Goal: Task Accomplishment & Management: Manage account settings

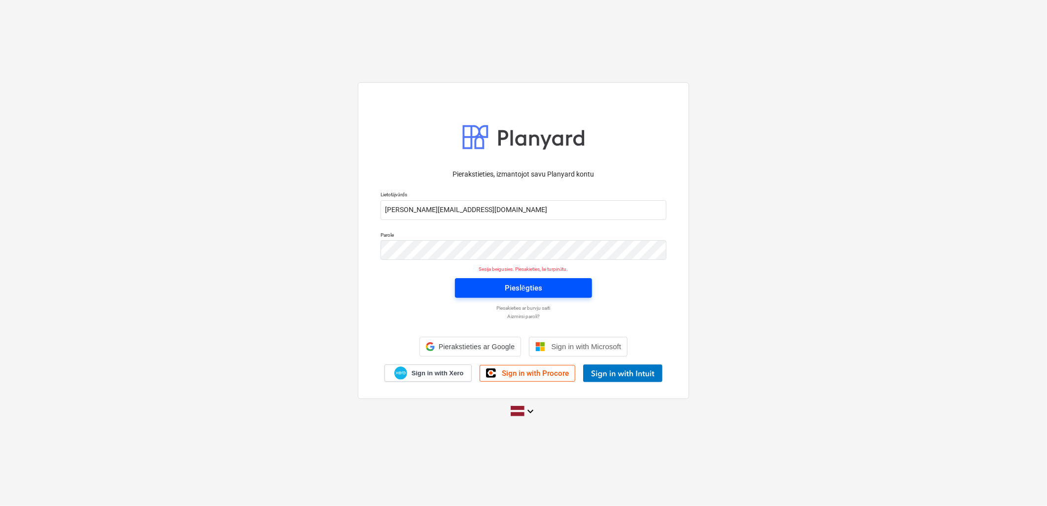
click at [515, 286] on button "Pieslēgties" at bounding box center [523, 288] width 137 height 20
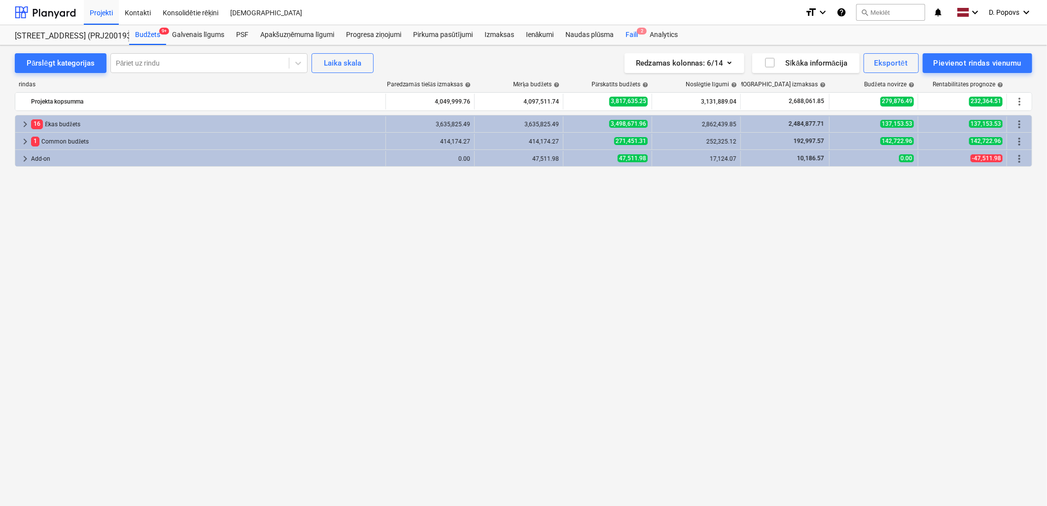
click at [633, 31] on div "Faili 2" at bounding box center [632, 35] width 24 height 20
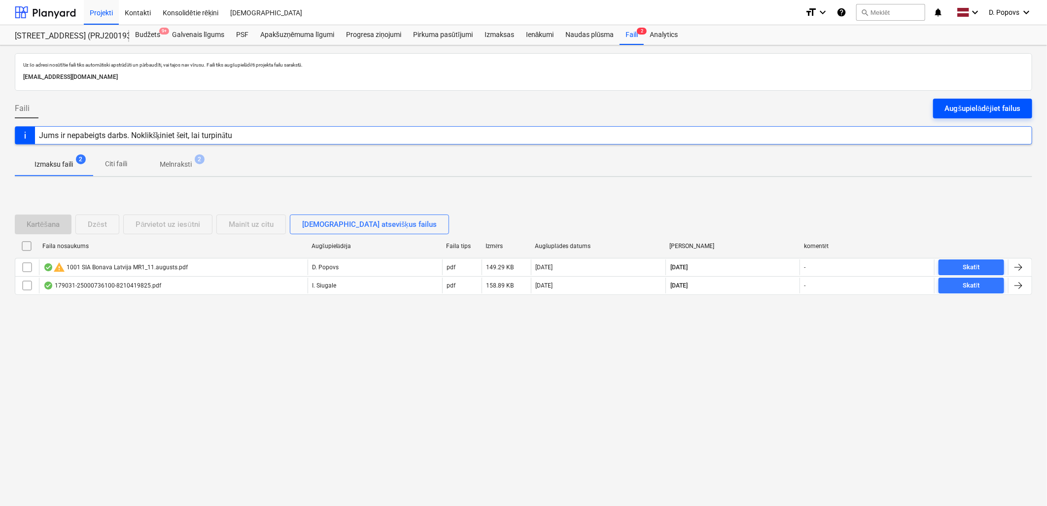
click at [948, 113] on div "Augšupielādējiet failus" at bounding box center [982, 108] width 75 height 13
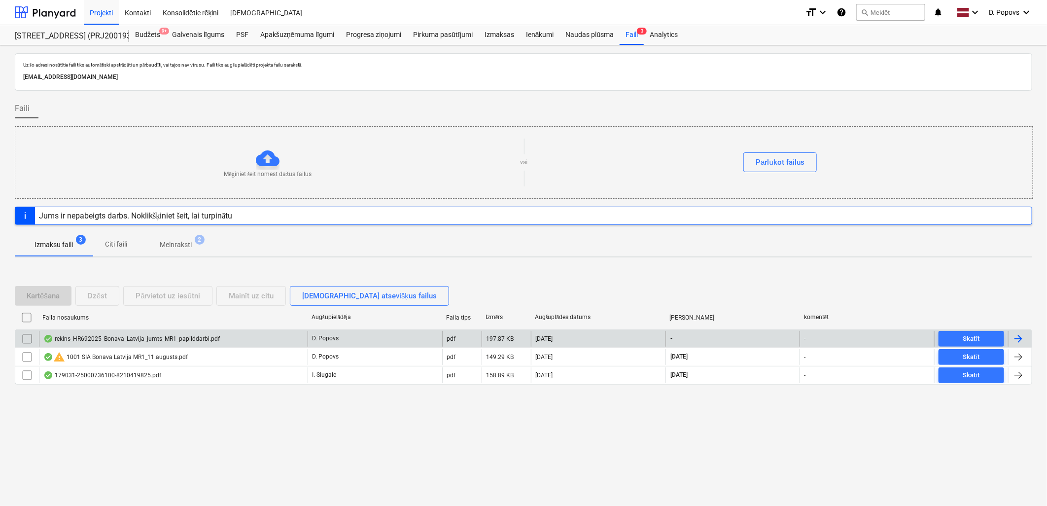
click at [186, 342] on div "rekins_HR692025_Bonava_Latvija_jumts_MR1_papilddarbi.pdf" at bounding box center [131, 339] width 176 height 8
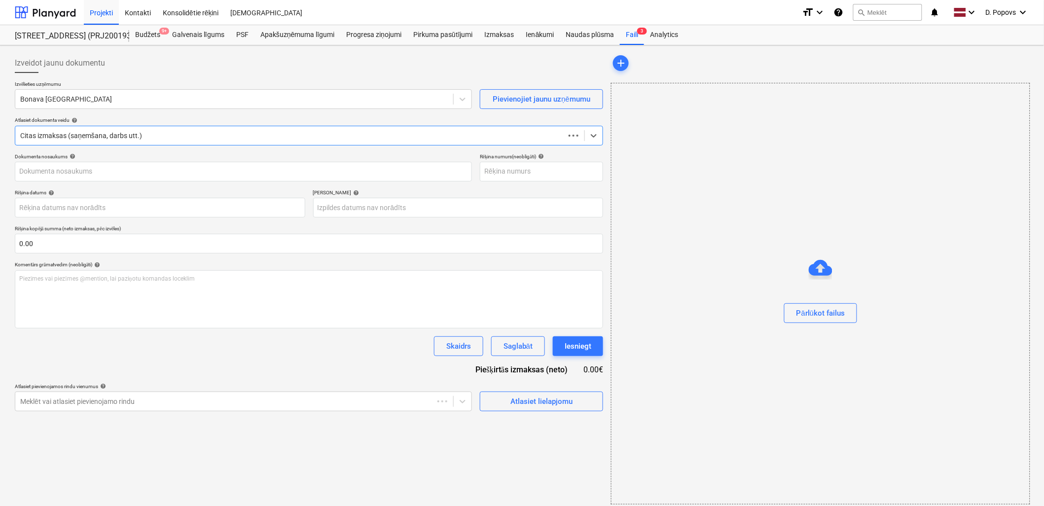
type input "1"
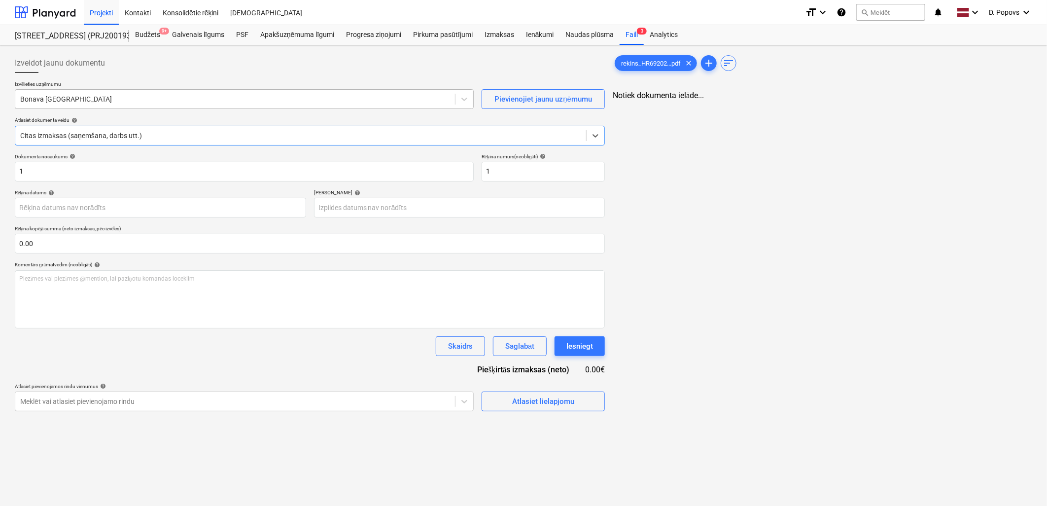
click at [165, 106] on div "Bonava [GEOGRAPHIC_DATA]" at bounding box center [244, 99] width 459 height 20
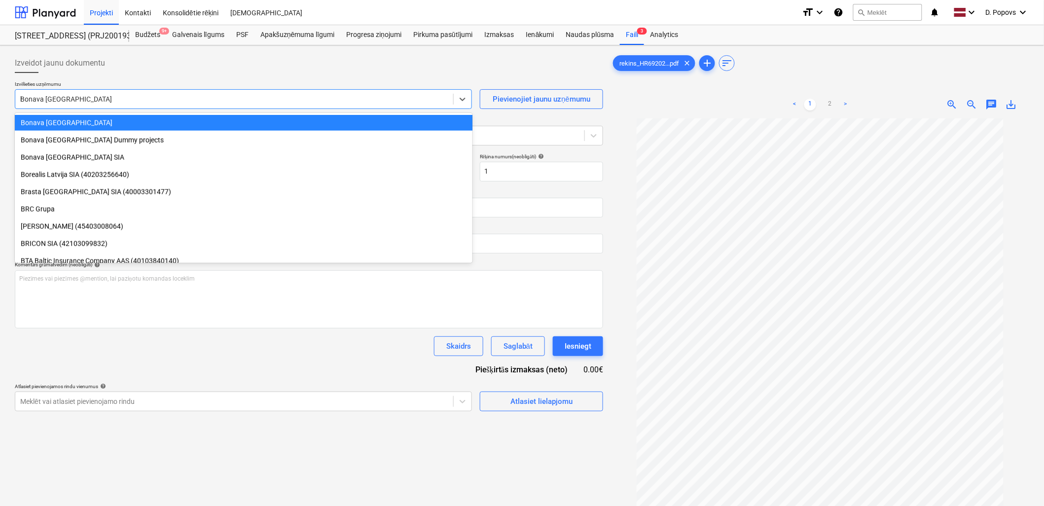
scroll to position [766, 0]
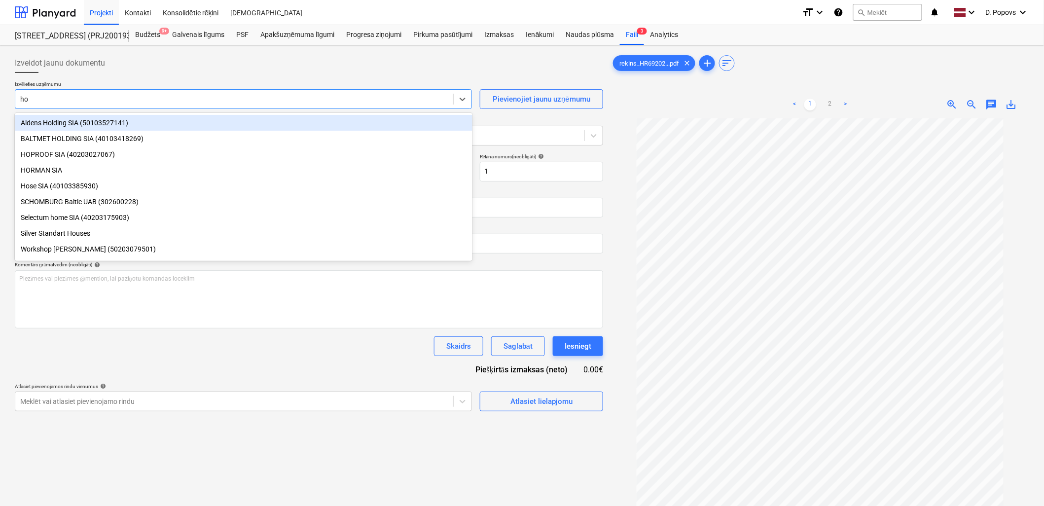
type input "hop"
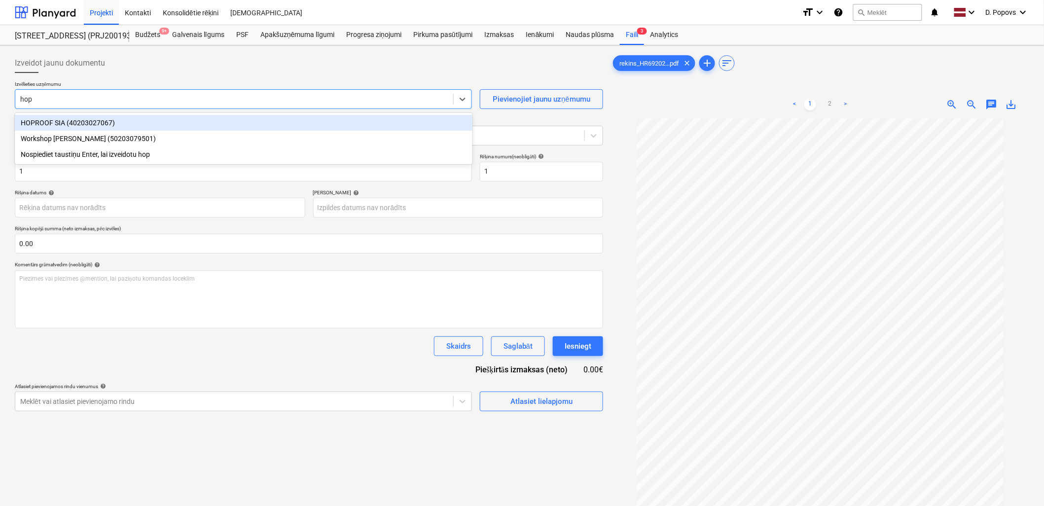
click at [165, 124] on div "HOPROOF SIA (40203027067)" at bounding box center [243, 123] width 457 height 16
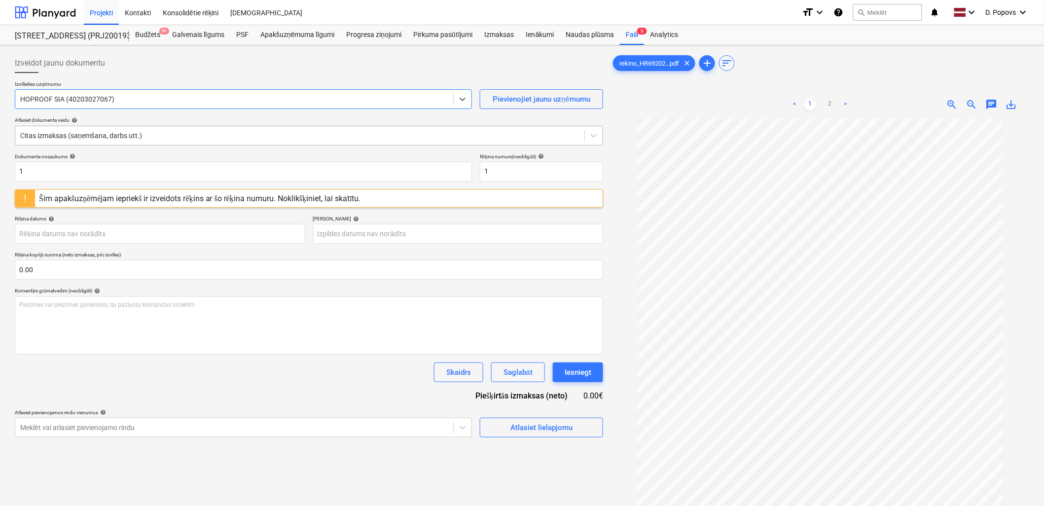
click at [163, 135] on div at bounding box center [299, 136] width 559 height 10
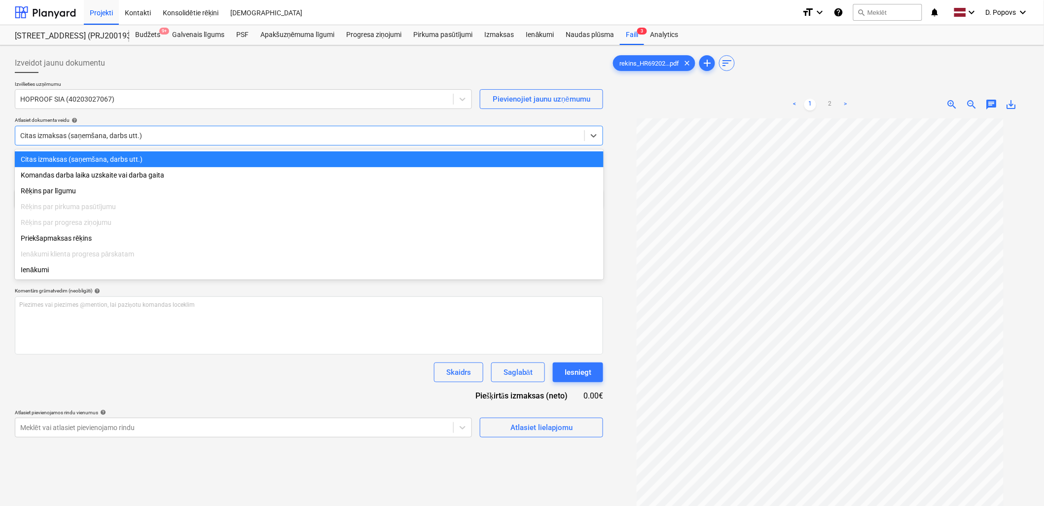
click at [164, 126] on div "Citas izmaksas (saņemšana, darbs utt.)" at bounding box center [309, 136] width 588 height 20
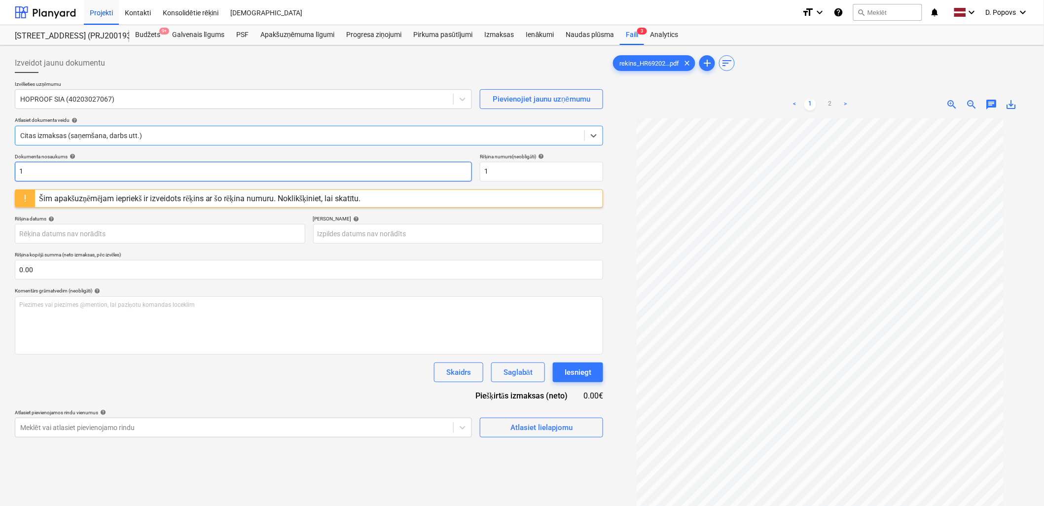
click at [159, 179] on input "1" at bounding box center [243, 172] width 457 height 20
drag, startPoint x: 61, startPoint y: 165, endPoint x: -2, endPoint y: 182, distance: 65.5
click at [0, 182] on html "Projekti Kontakti Konsolidētie rēķini Iesūtne format_size keyboard_arrow_down h…" at bounding box center [522, 253] width 1044 height 506
type input "HR 692025"
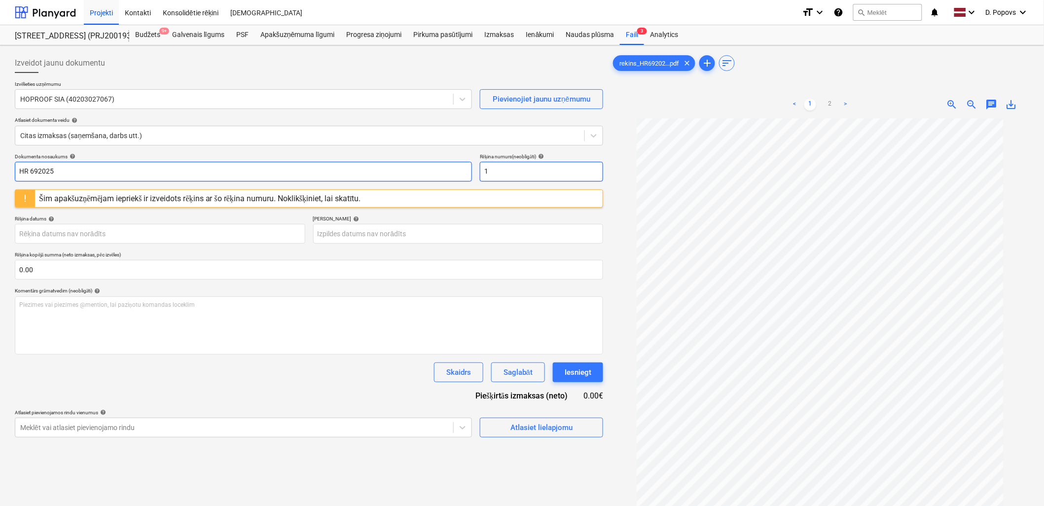
drag, startPoint x: 495, startPoint y: 173, endPoint x: 454, endPoint y: 178, distance: 40.8
click at [454, 178] on div "Dokumenta nosaukums help HR 692025 Rēķina numurs (neobligāti) help 1" at bounding box center [309, 167] width 588 height 28
paste input "HR 692025"
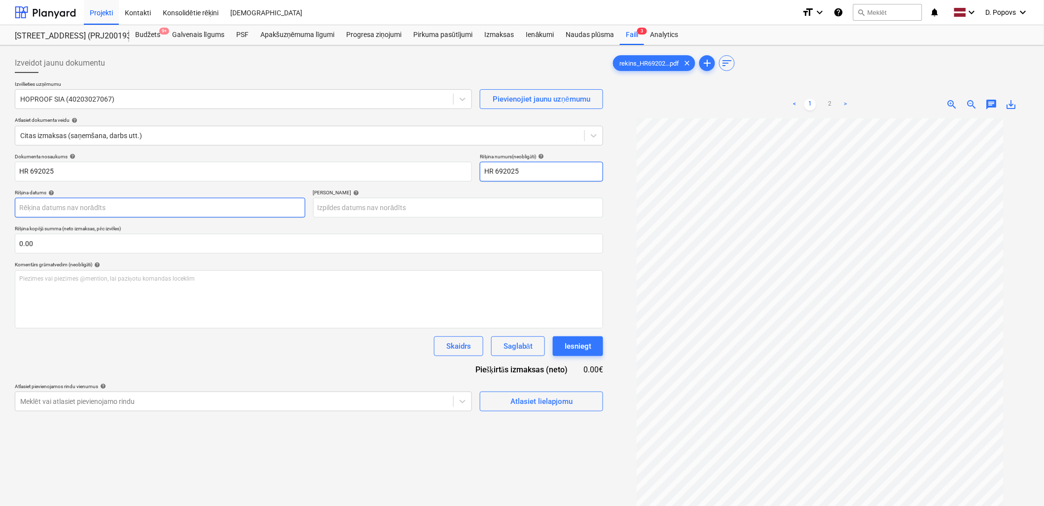
type input "HR 692025"
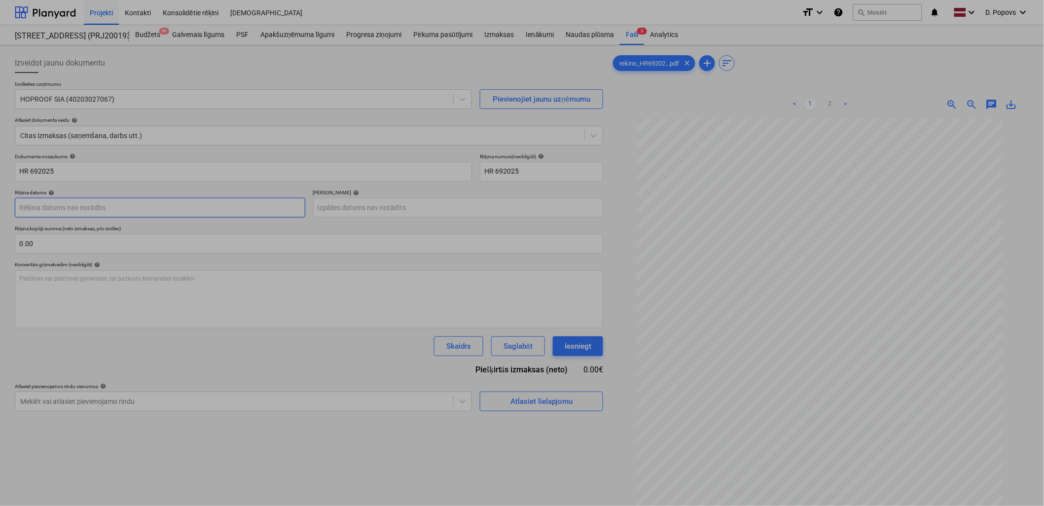
click at [264, 204] on body "Projekti Kontakti Konsolidētie rēķini Iesūtne format_size keyboard_arrow_down h…" at bounding box center [522, 253] width 1044 height 506
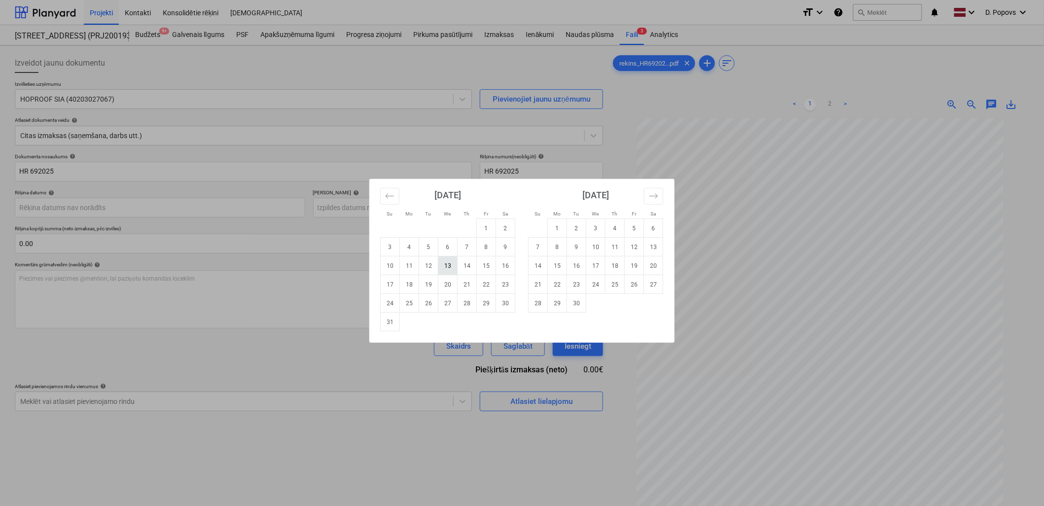
click at [453, 267] on td "13" at bounding box center [447, 265] width 19 height 19
type input "[DATE]"
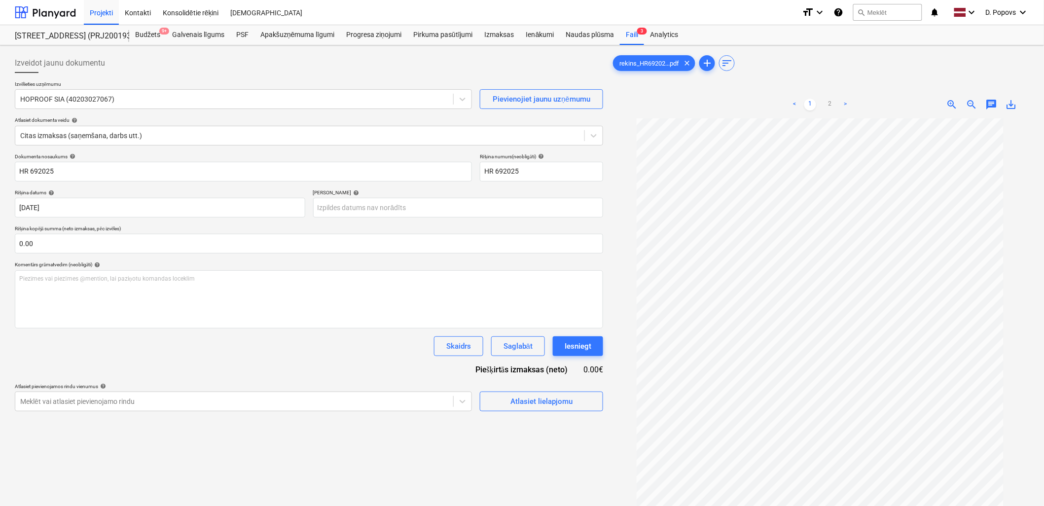
scroll to position [55, 0]
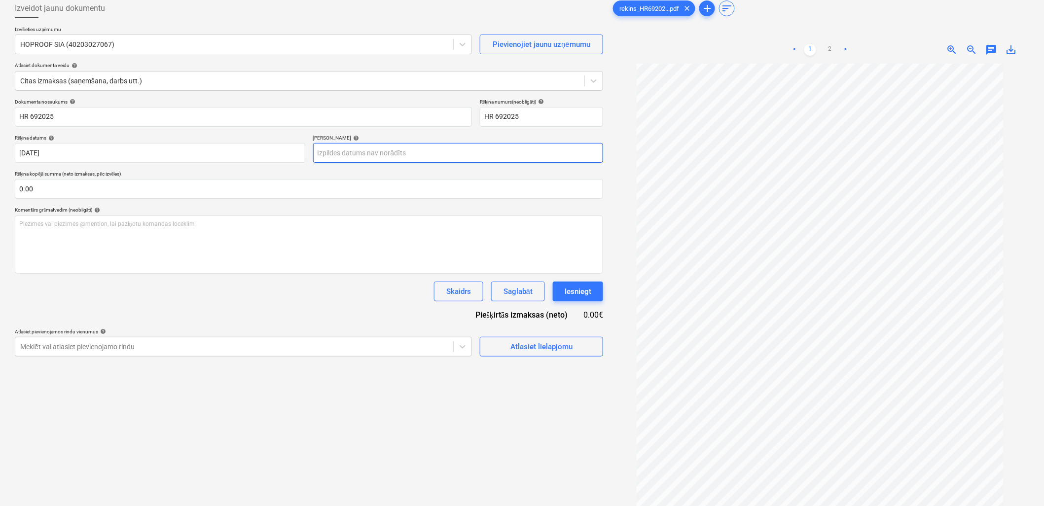
click at [415, 151] on body "Projekti Kontakti Konsolidētie rēķini Iesūtne format_size keyboard_arrow_down h…" at bounding box center [522, 198] width 1044 height 506
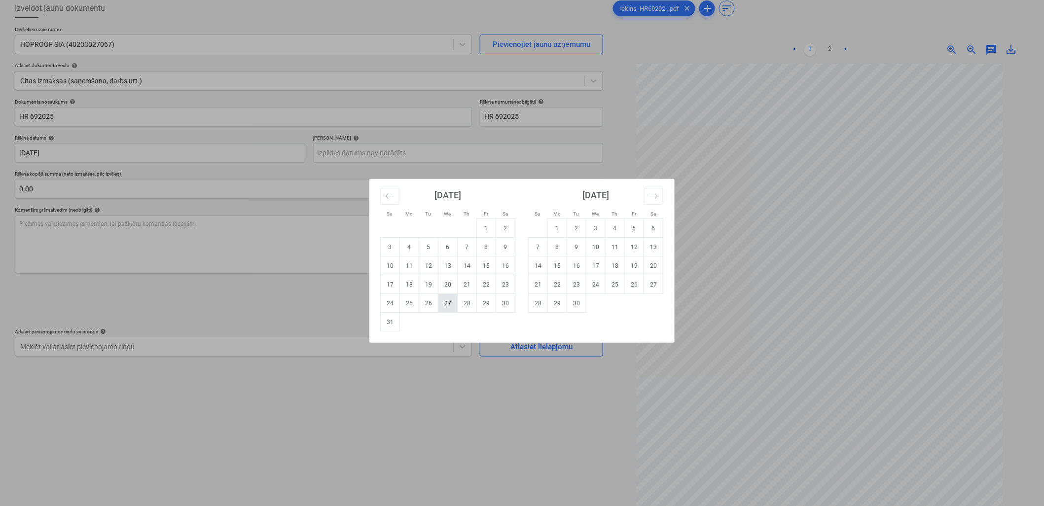
click at [444, 307] on td "27" at bounding box center [447, 303] width 19 height 19
type input "[DATE]"
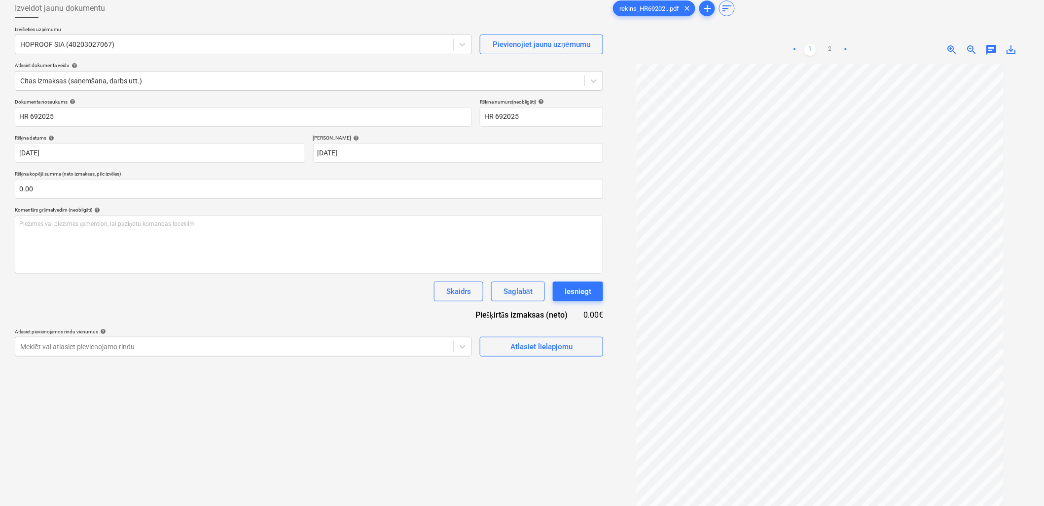
click at [270, 296] on div "Skaidrs Saglabāt Iesniegt" at bounding box center [309, 291] width 588 height 20
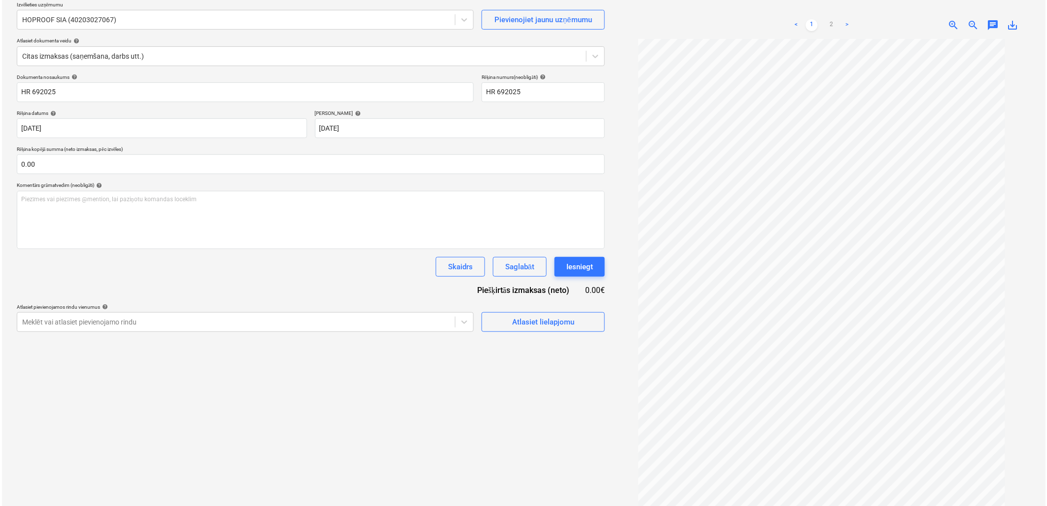
scroll to position [99, 0]
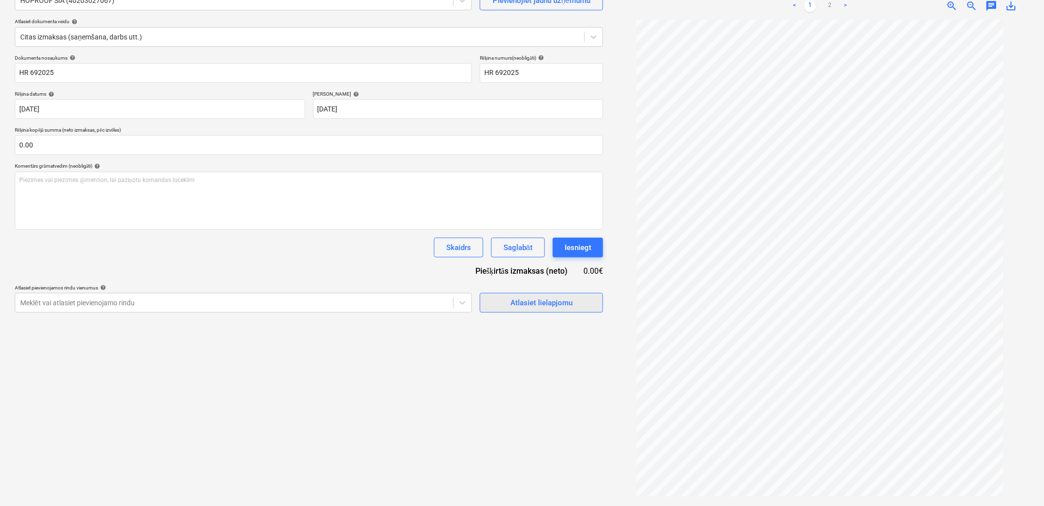
click at [541, 308] on div "Atlasiet lielapjomu" at bounding box center [541, 302] width 62 height 13
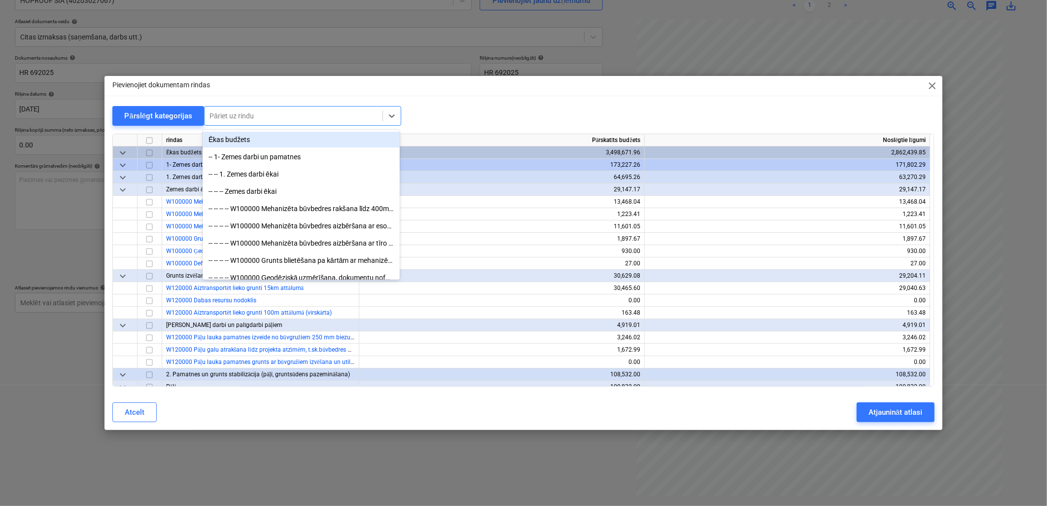
click at [303, 120] on div at bounding box center [293, 116] width 168 height 10
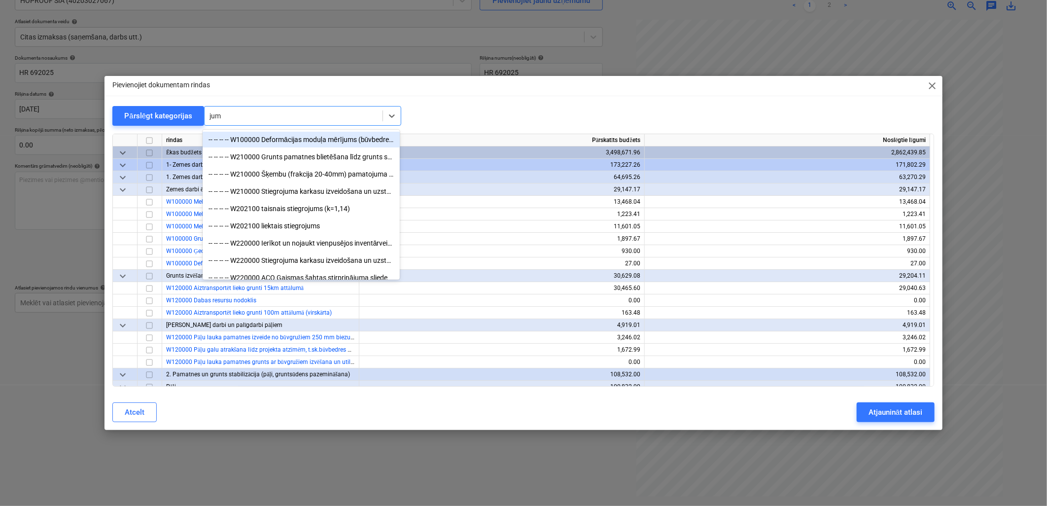
type input "jumt"
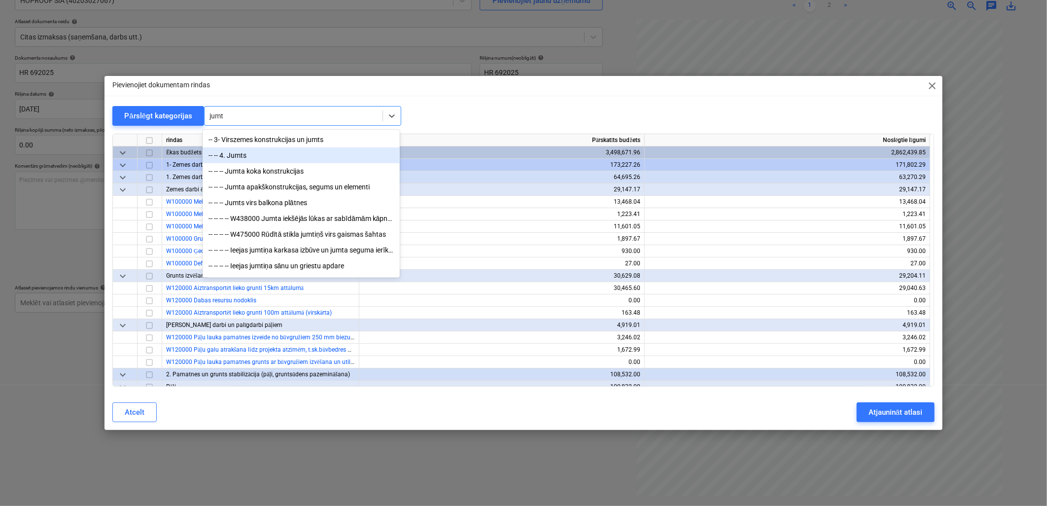
click at [322, 160] on div "-- -- 4. Jumts" at bounding box center [301, 155] width 197 height 16
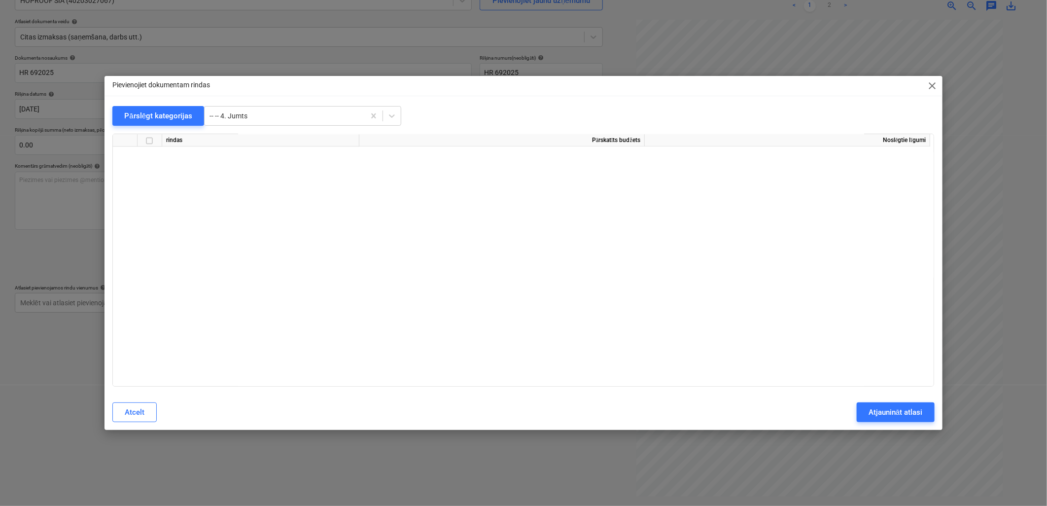
scroll to position [9310, 0]
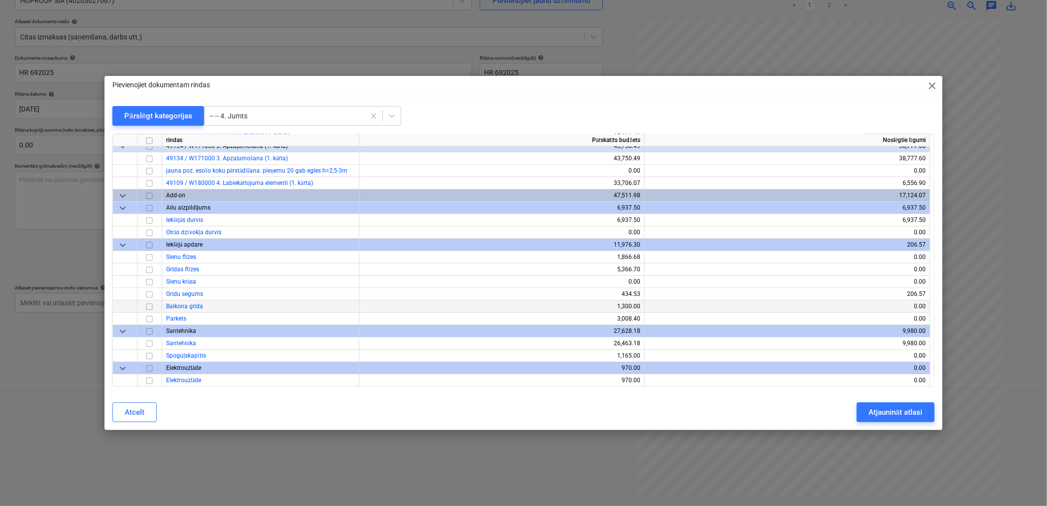
drag, startPoint x: 403, startPoint y: 234, endPoint x: 413, endPoint y: 312, distance: 78.4
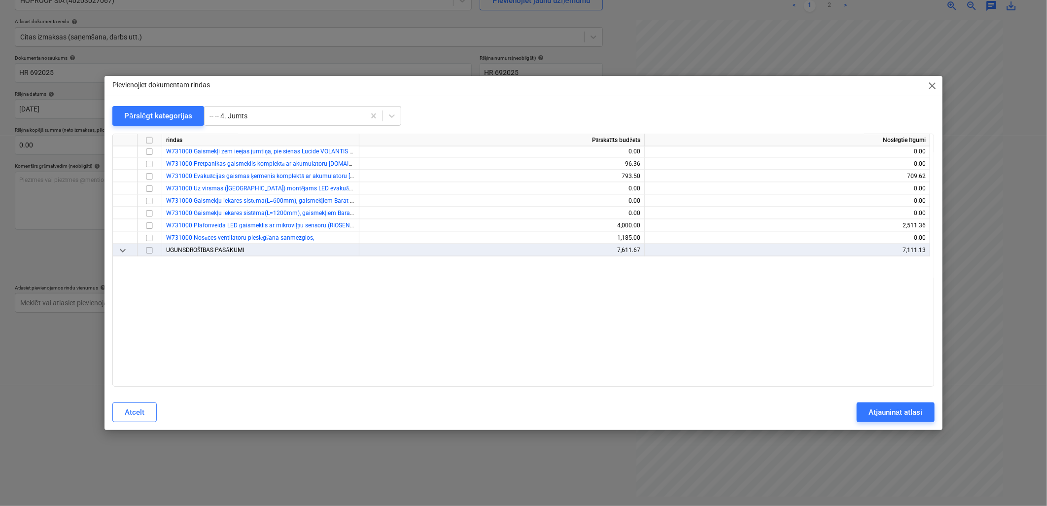
scroll to position [7941, 0]
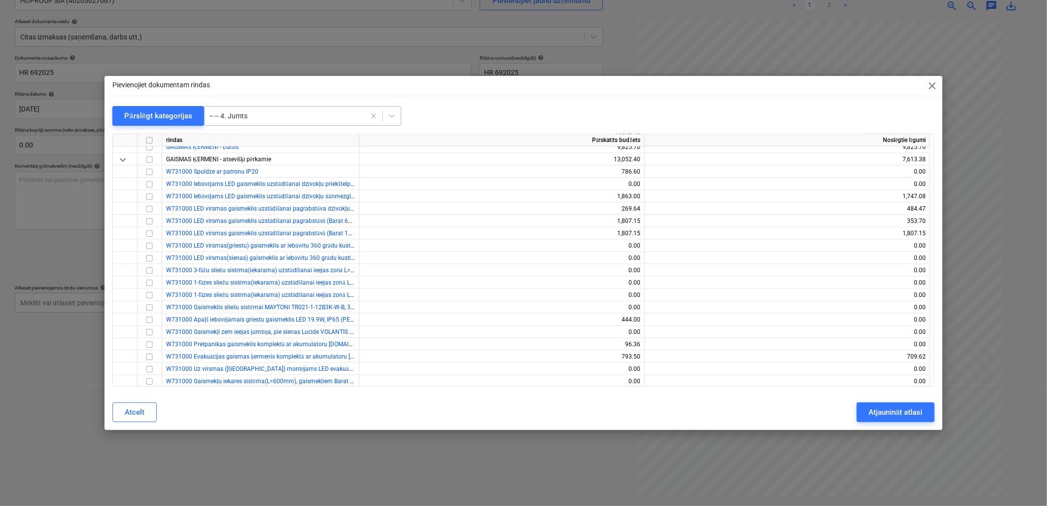
click at [309, 119] on div at bounding box center [284, 116] width 150 height 10
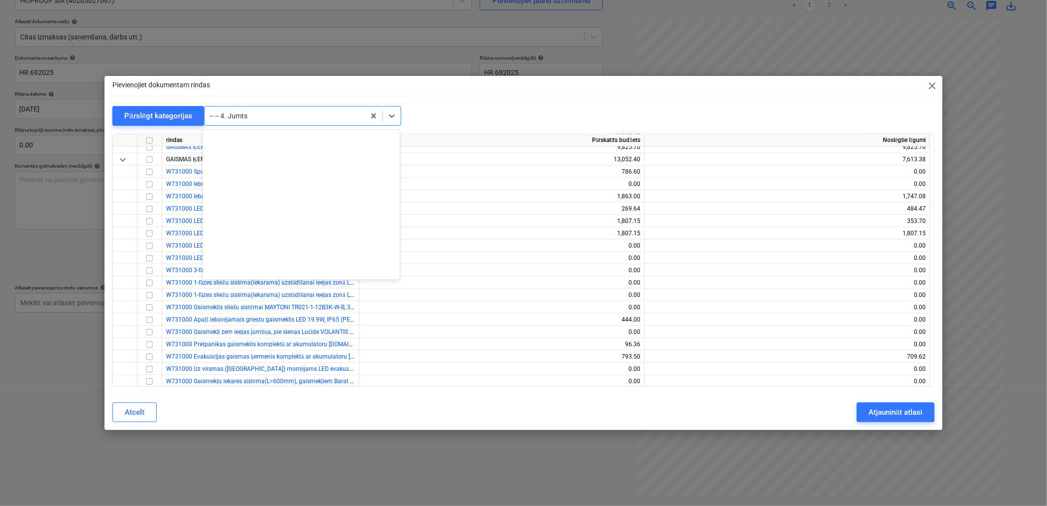
scroll to position [3105, 0]
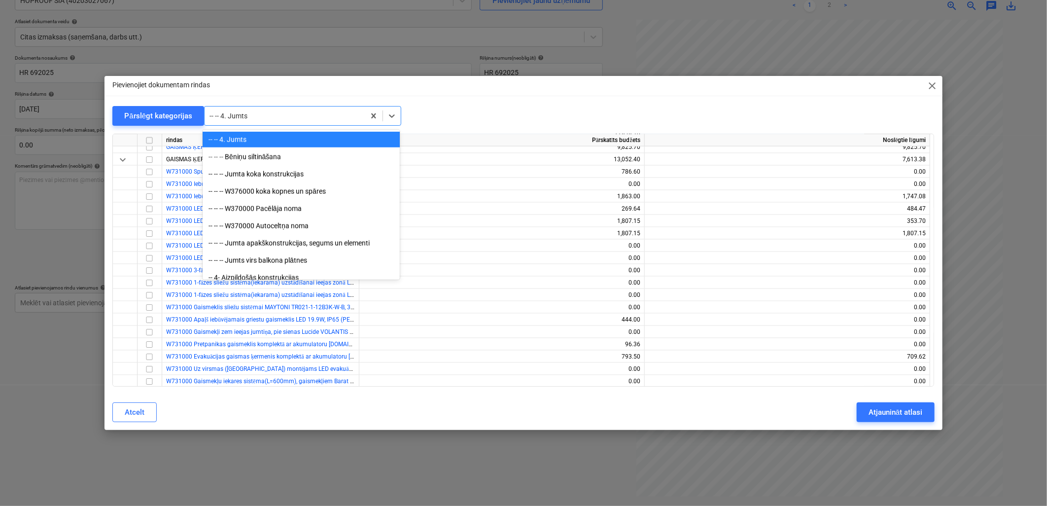
click at [313, 146] on div "-- -- 4. Jumts" at bounding box center [301, 140] width 197 height 16
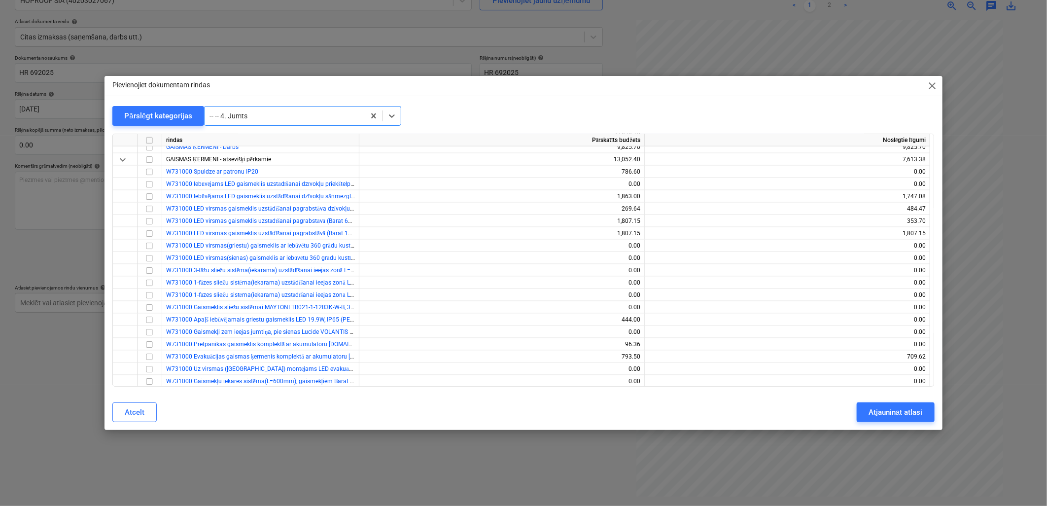
click at [287, 114] on div at bounding box center [284, 116] width 150 height 10
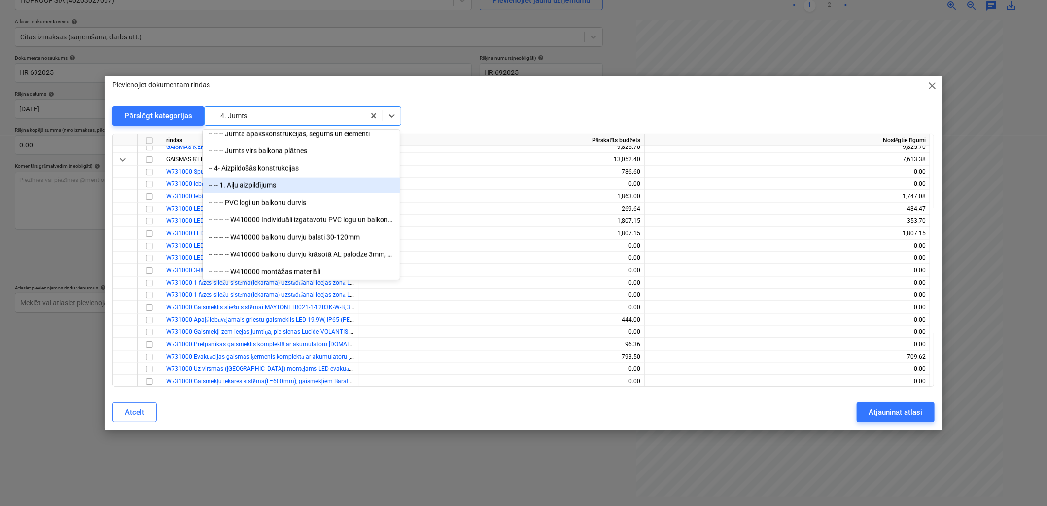
scroll to position [3270, 0]
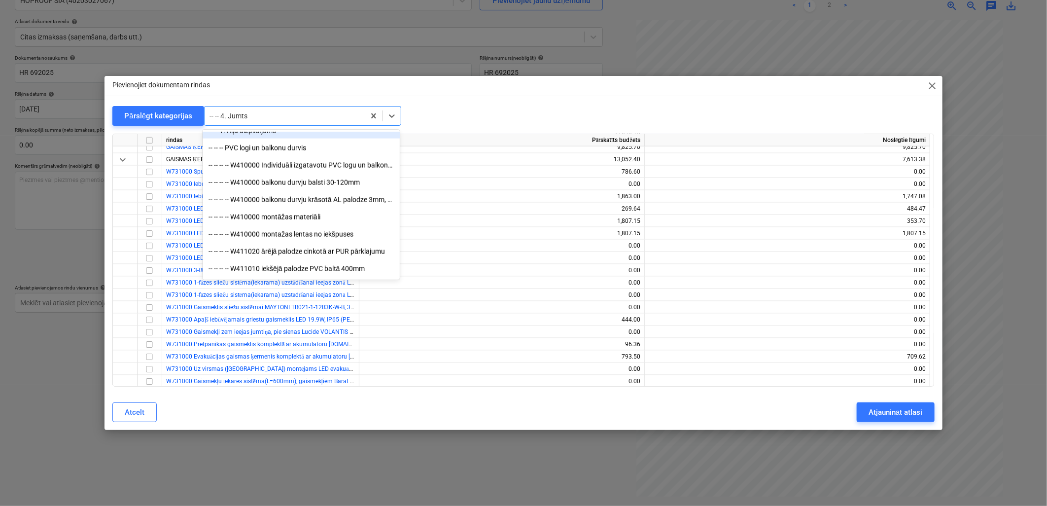
click at [312, 112] on div at bounding box center [284, 116] width 150 height 10
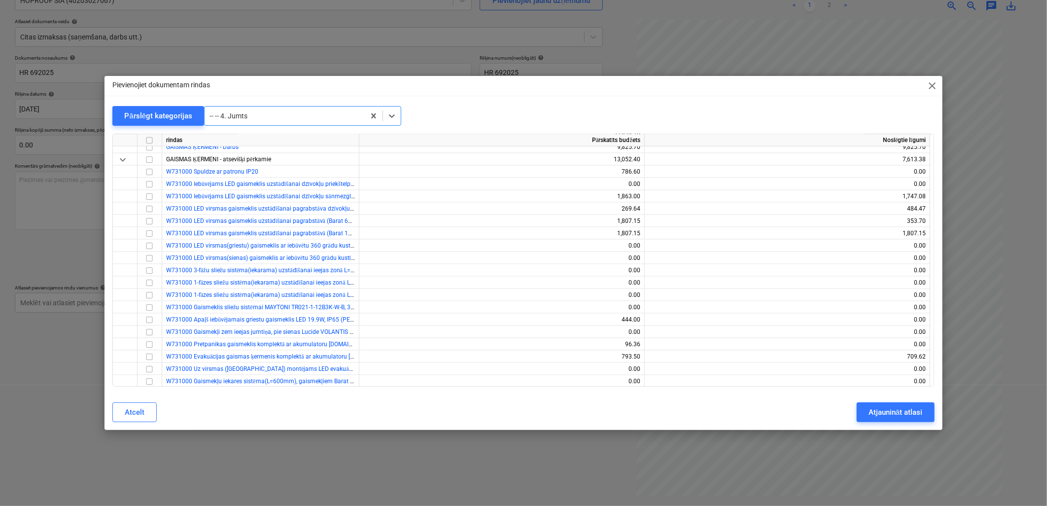
click at [312, 112] on div at bounding box center [284, 116] width 150 height 10
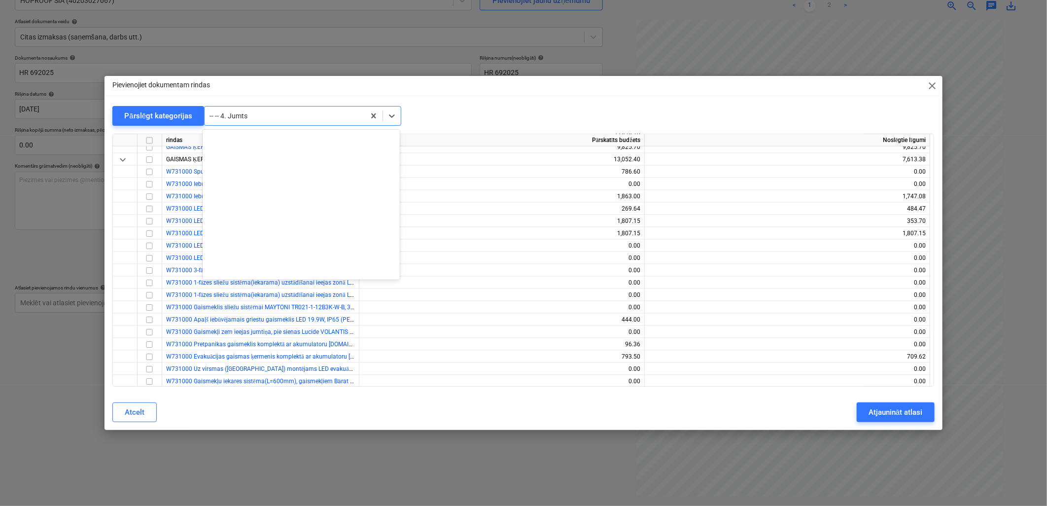
scroll to position [3105, 0]
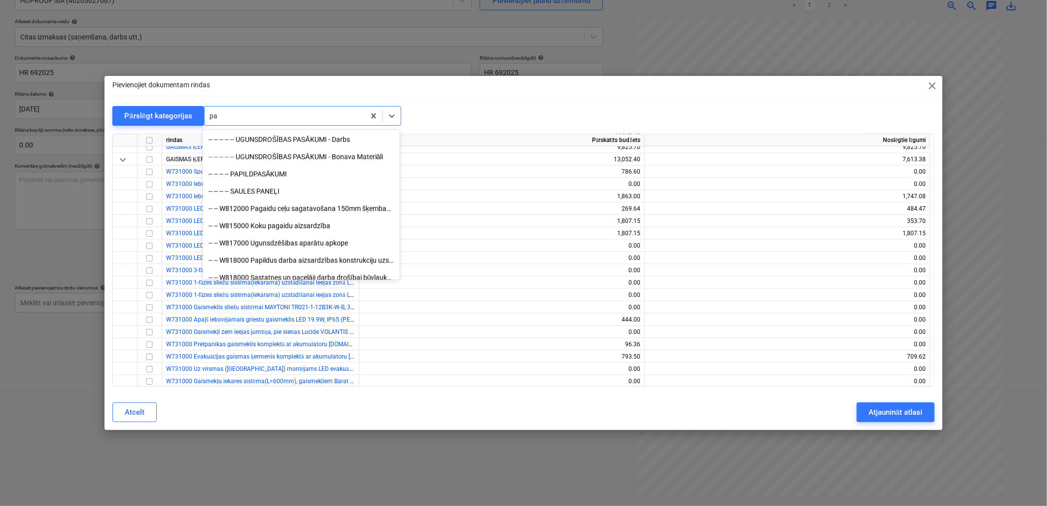
type input "pap"
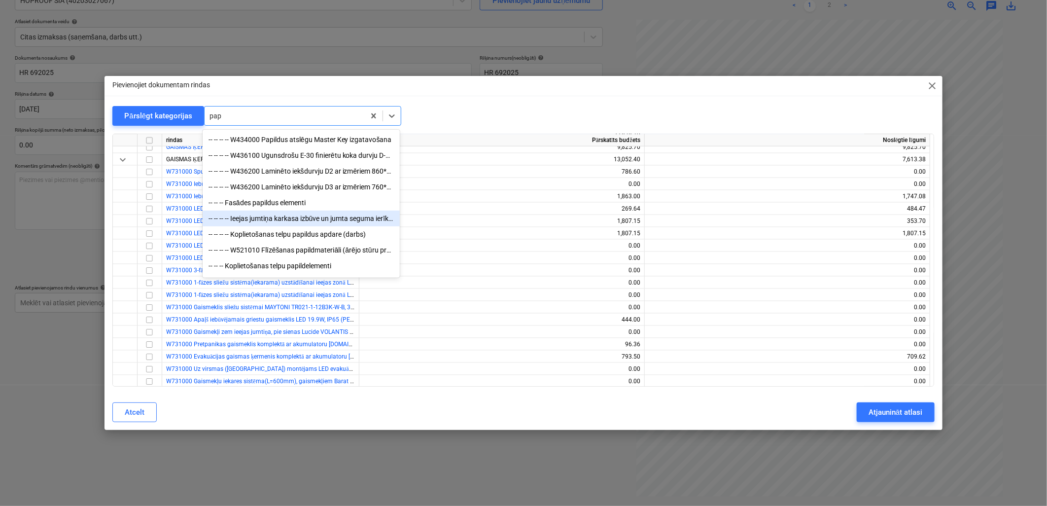
click at [376, 220] on div "-- -- -- -- Ieejas jumtiņa karkasa izbūve un jumta seguma ierīkošana (t.sk.para…" at bounding box center [301, 218] width 197 height 16
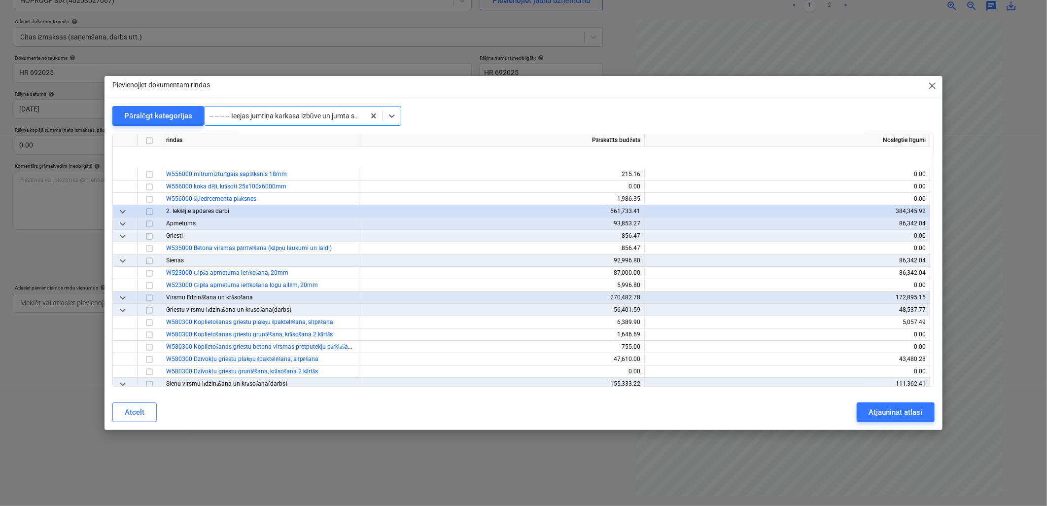
scroll to position [4473, 0]
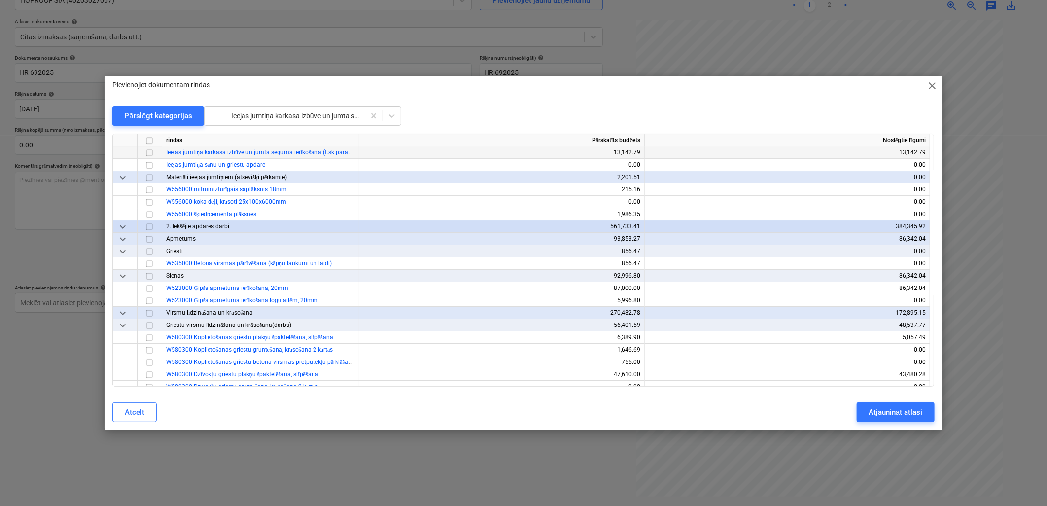
click at [156, 150] on div at bounding box center [150, 152] width 25 height 12
click at [149, 151] on input "checkbox" at bounding box center [149, 153] width 12 height 12
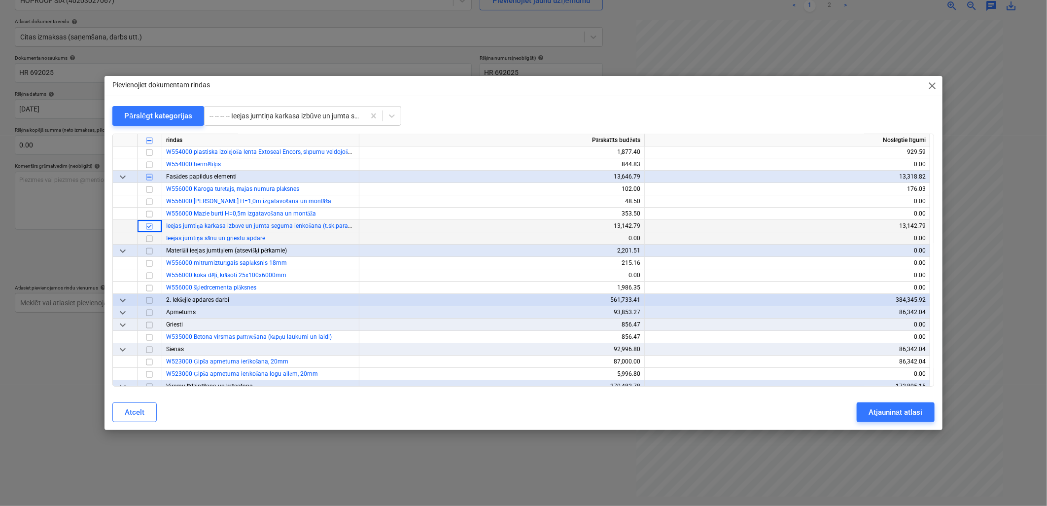
scroll to position [4418, 0]
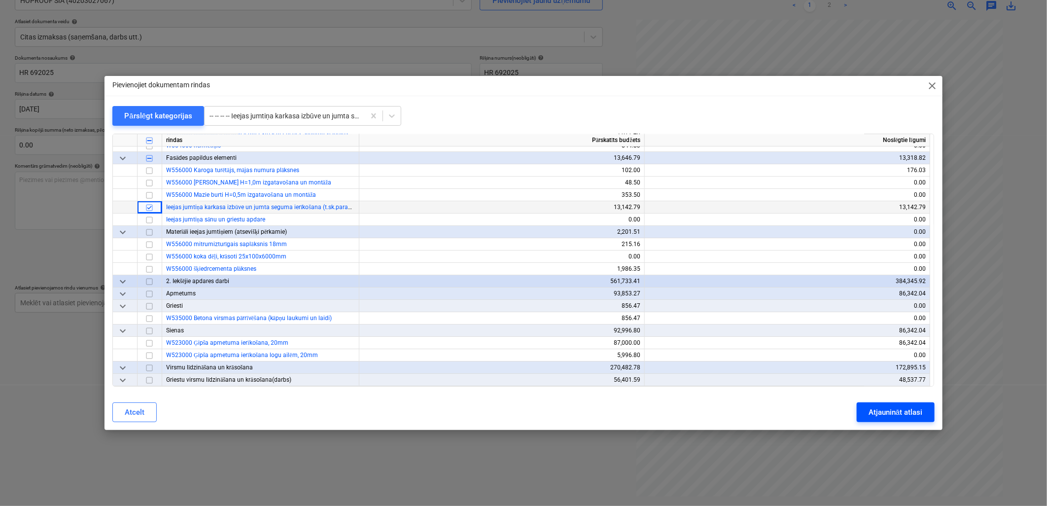
click at [890, 415] on div "Atjaunināt atlasi" at bounding box center [896, 412] width 54 height 13
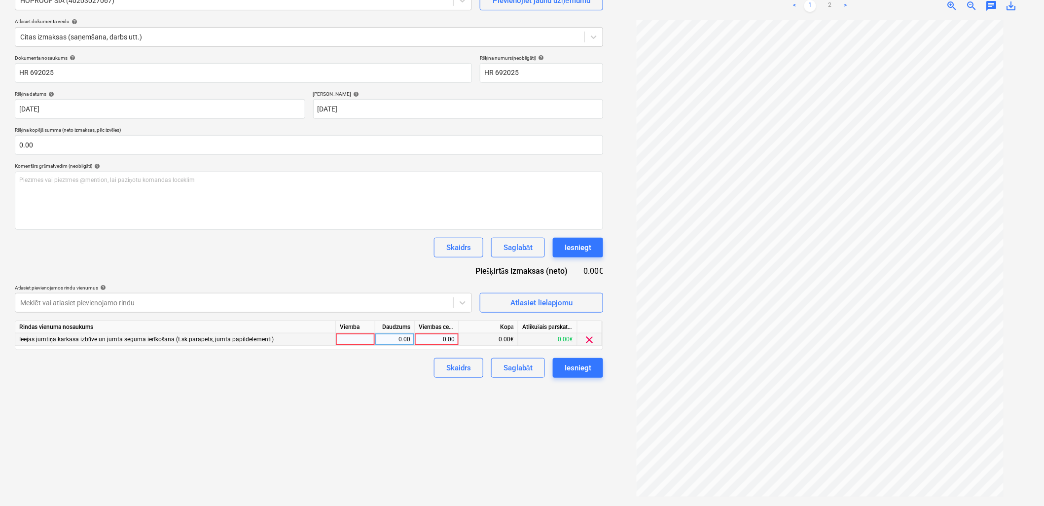
click at [450, 341] on div "0.00" at bounding box center [436, 339] width 36 height 12
click at [373, 406] on div "Izveidot jaunu dokumentu Izvēlieties uzņēmumu HOPROOF SIA (40203027067) Pievien…" at bounding box center [309, 226] width 596 height 551
click at [590, 338] on span "clear" at bounding box center [590, 340] width 12 height 12
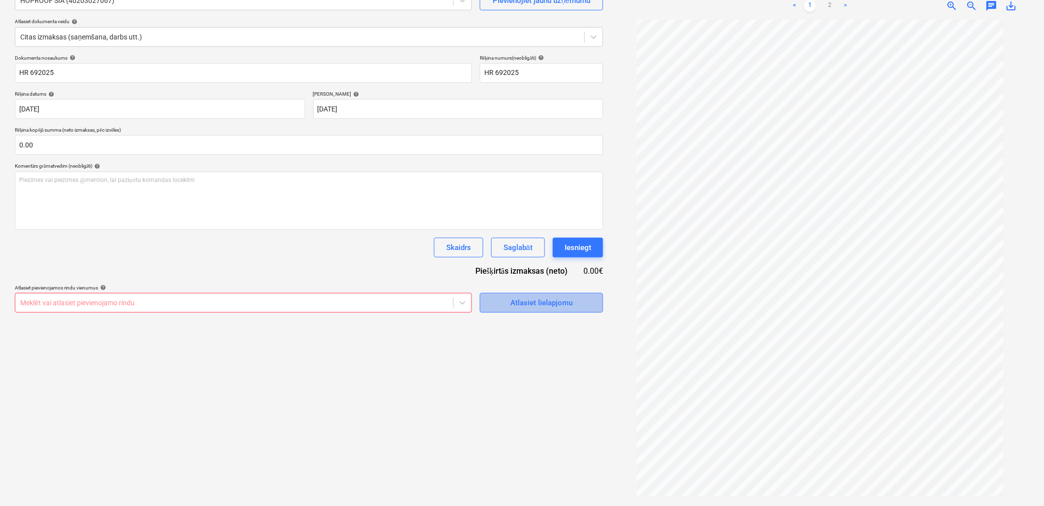
click at [525, 304] on div "Atlasiet lielapjomu" at bounding box center [541, 302] width 62 height 13
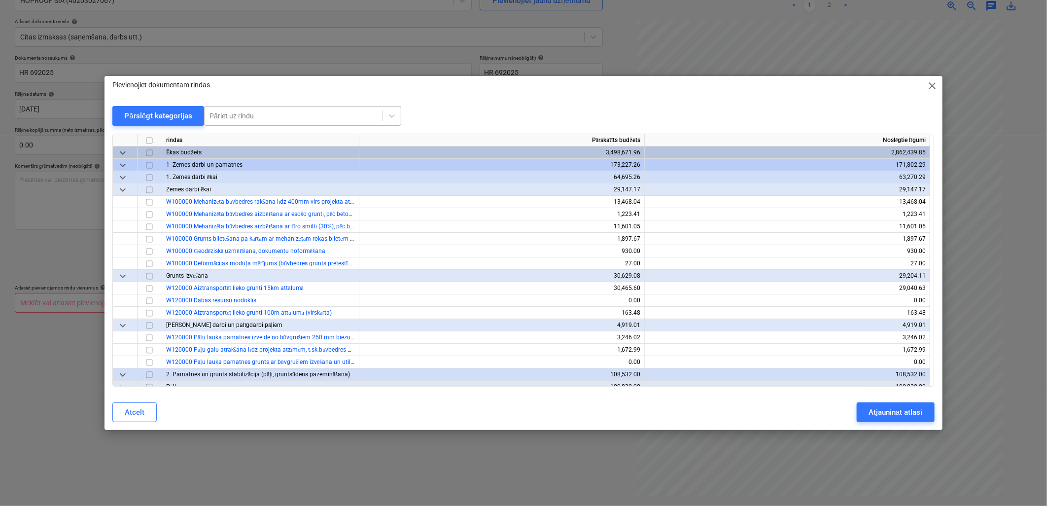
click at [264, 111] on div at bounding box center [293, 116] width 168 height 10
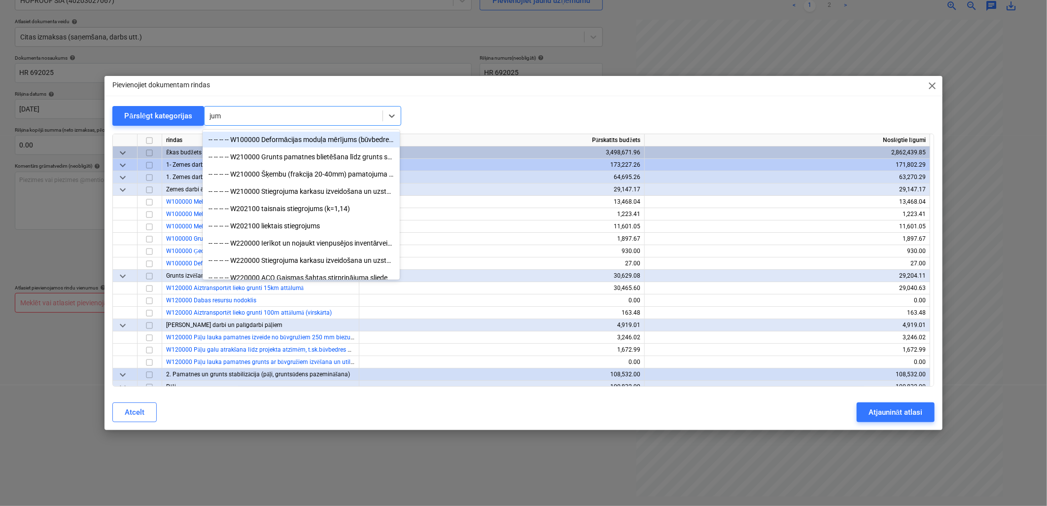
type input "jumt"
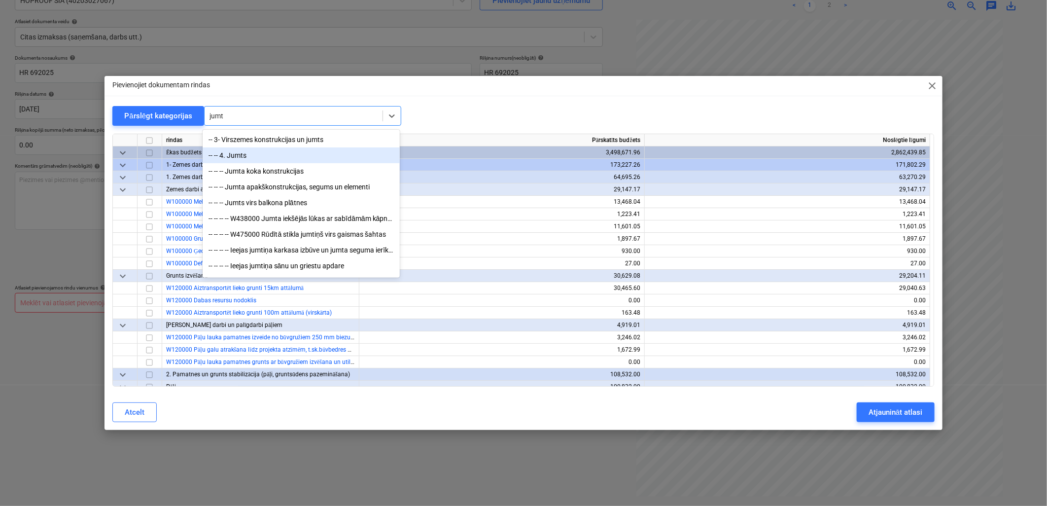
click at [237, 158] on div "-- -- 4. Jumts" at bounding box center [301, 155] width 197 height 16
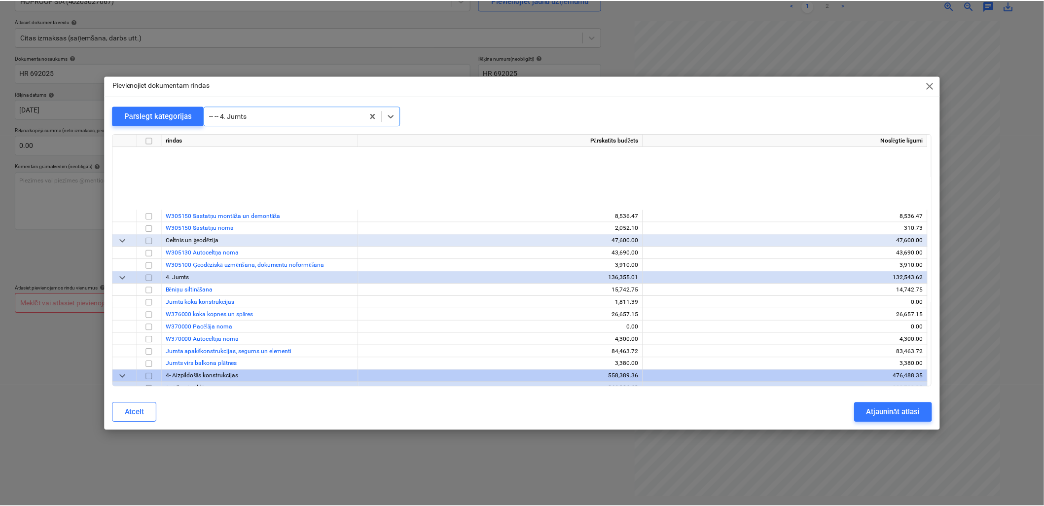
scroll to position [2218, 0]
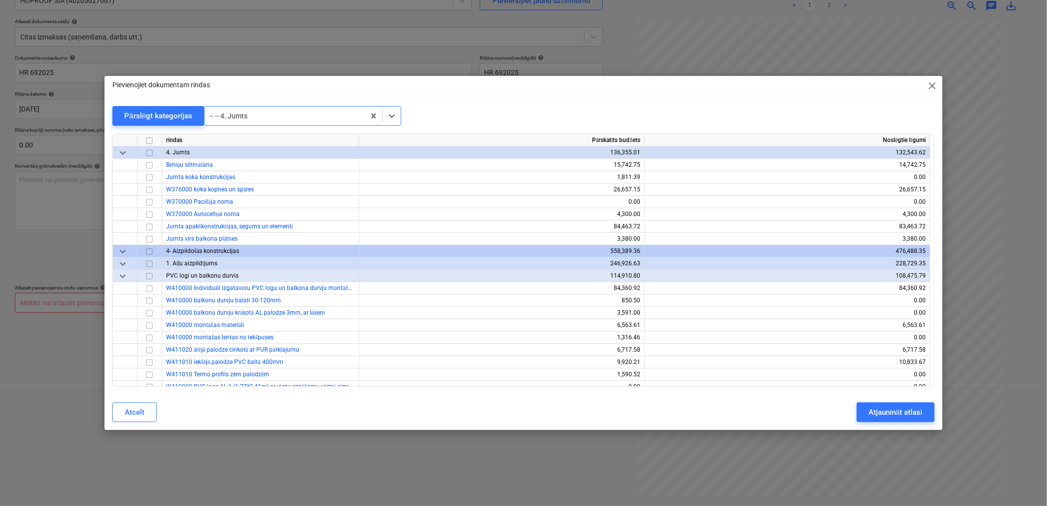
click at [928, 85] on span "close" at bounding box center [933, 86] width 12 height 12
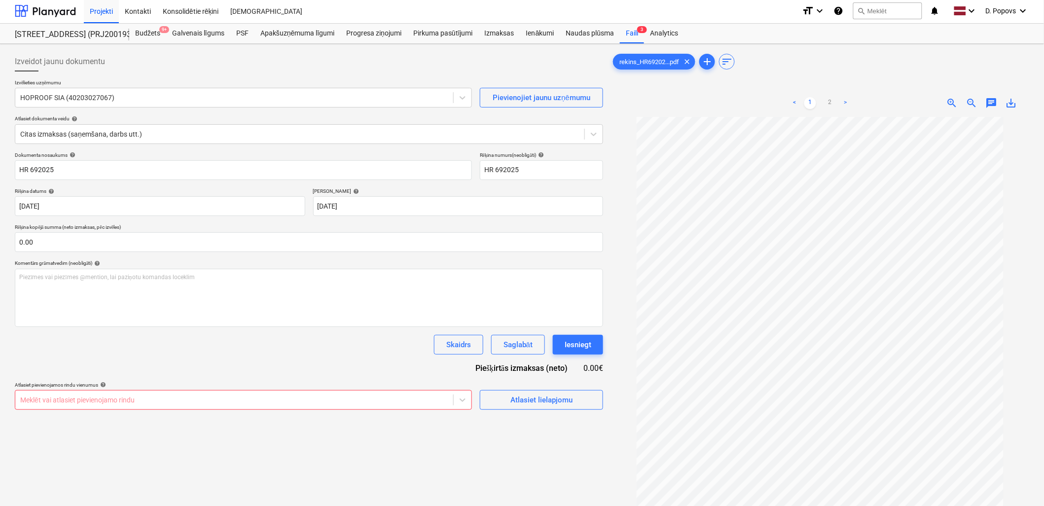
scroll to position [0, 0]
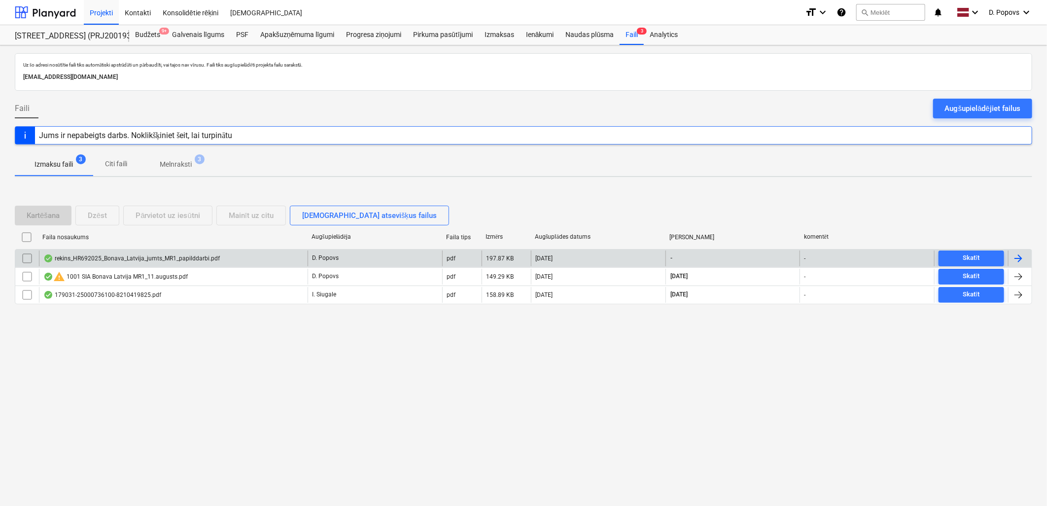
click at [258, 262] on div "rekins_HR692025_Bonava_Latvija_jumts_MR1_papilddarbi.pdf" at bounding box center [173, 258] width 269 height 16
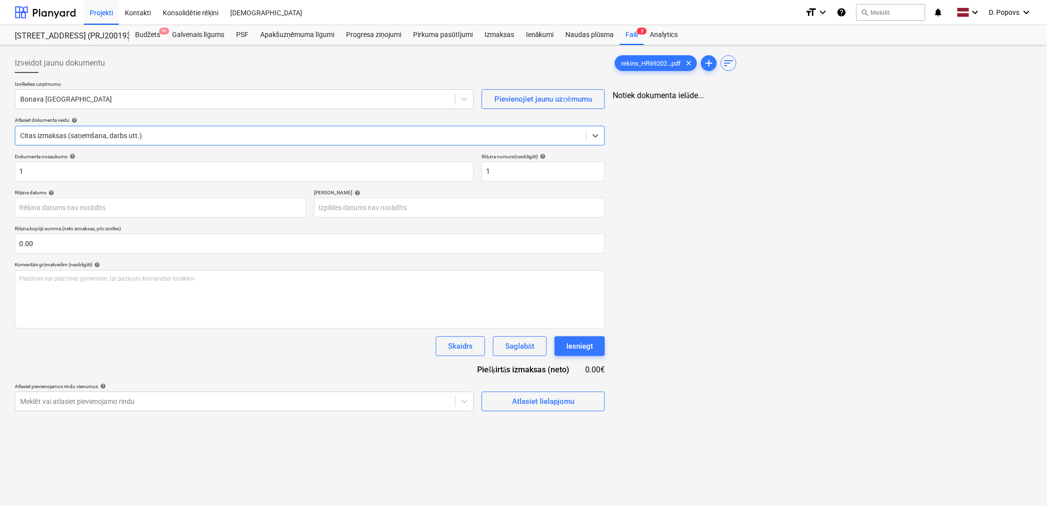
type input "[DATE]"
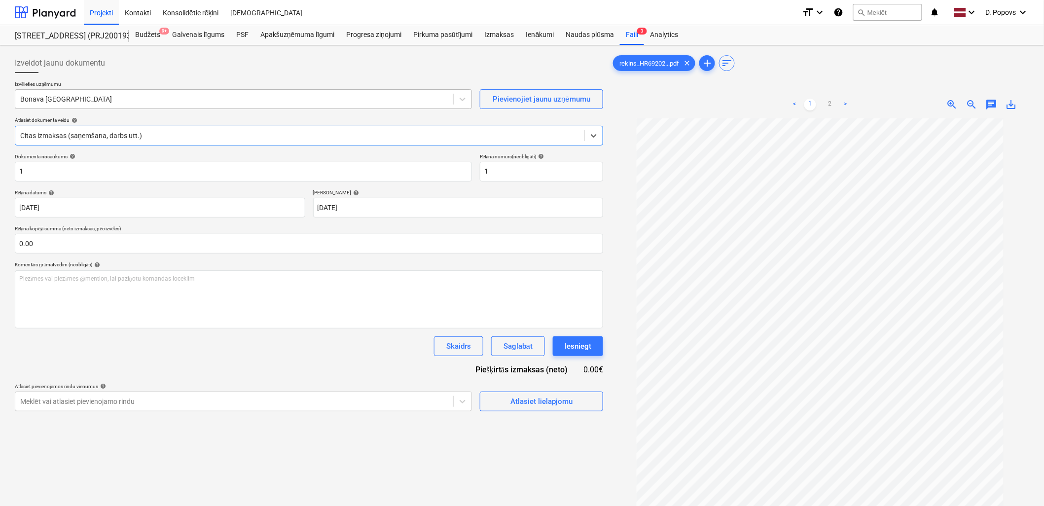
click at [74, 101] on div at bounding box center [234, 99] width 428 height 10
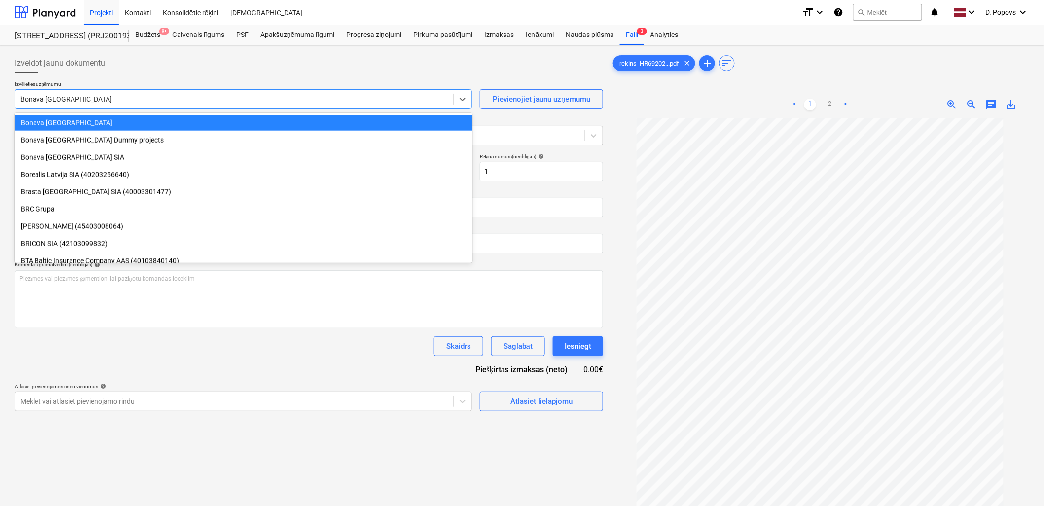
scroll to position [766, 0]
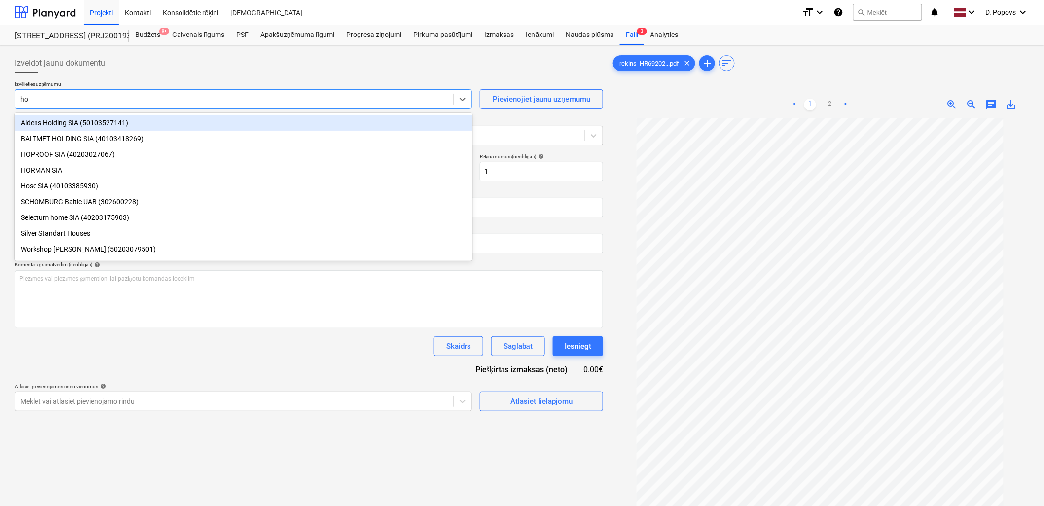
type input "hop"
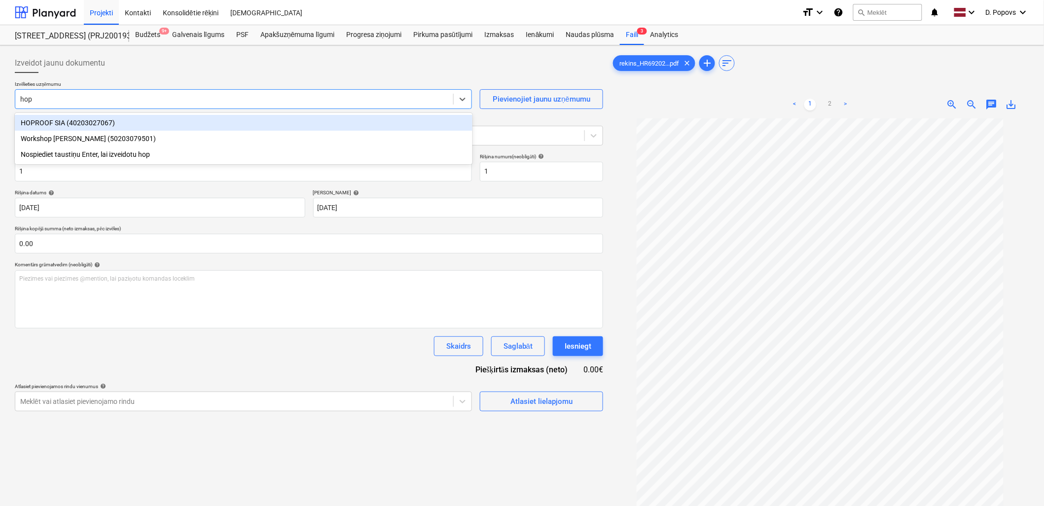
click at [77, 123] on div "HOPROOF SIA (40203027067)" at bounding box center [243, 123] width 457 height 16
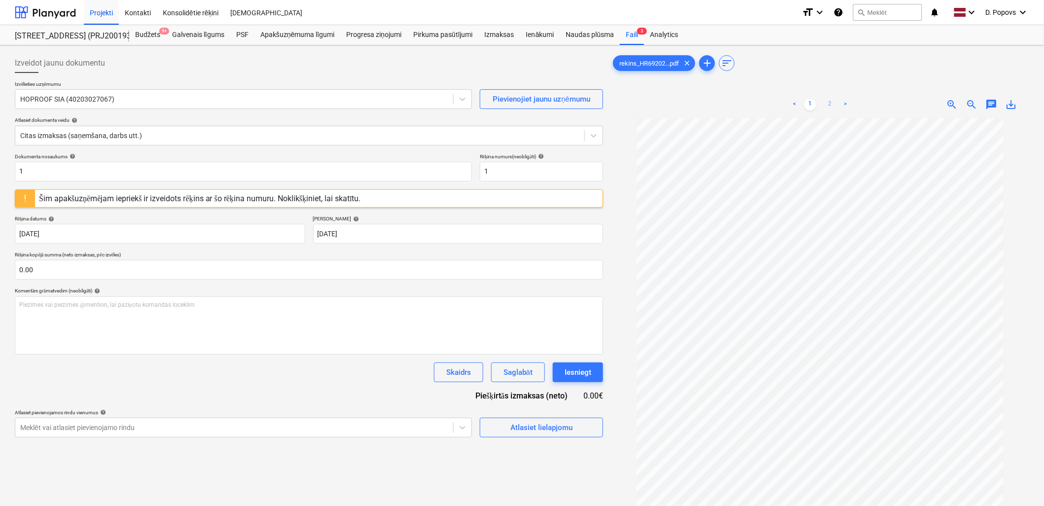
click at [831, 106] on link "2" at bounding box center [830, 105] width 12 height 12
click at [513, 432] on div "Atlasiet lielapjomu" at bounding box center [541, 427] width 62 height 13
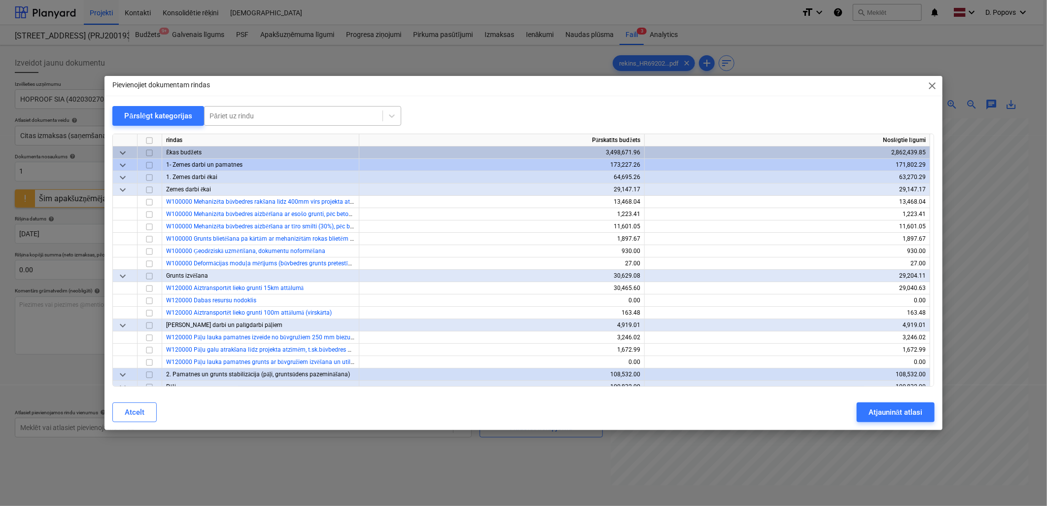
click at [308, 112] on div at bounding box center [293, 116] width 168 height 10
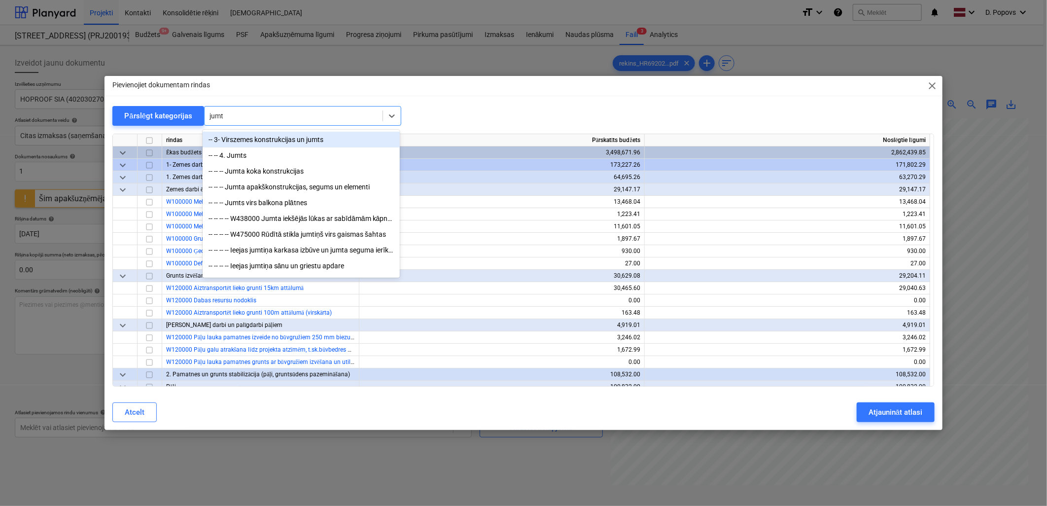
type input "jumts"
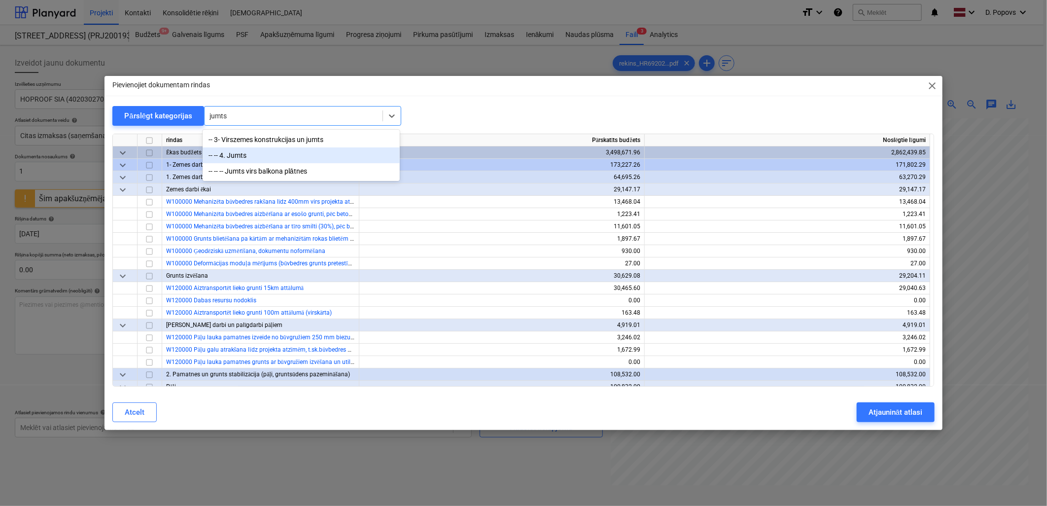
click at [308, 153] on div "-- -- 4. Jumts" at bounding box center [301, 155] width 197 height 16
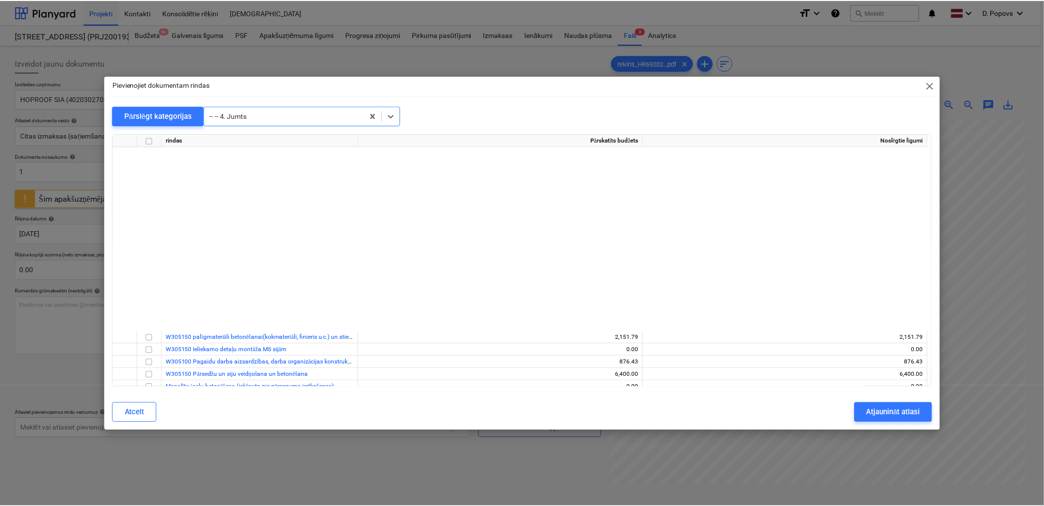
scroll to position [2218, 0]
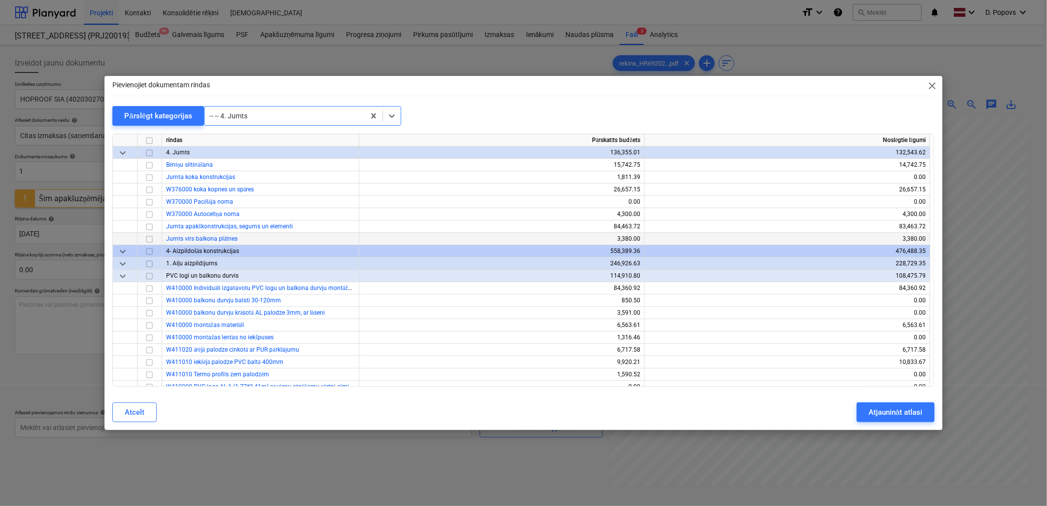
click at [150, 236] on input "checkbox" at bounding box center [149, 239] width 12 height 12
click at [148, 165] on input "checkbox" at bounding box center [149, 165] width 12 height 12
click at [926, 404] on button "Atjaunināt atlasi" at bounding box center [895, 412] width 77 height 20
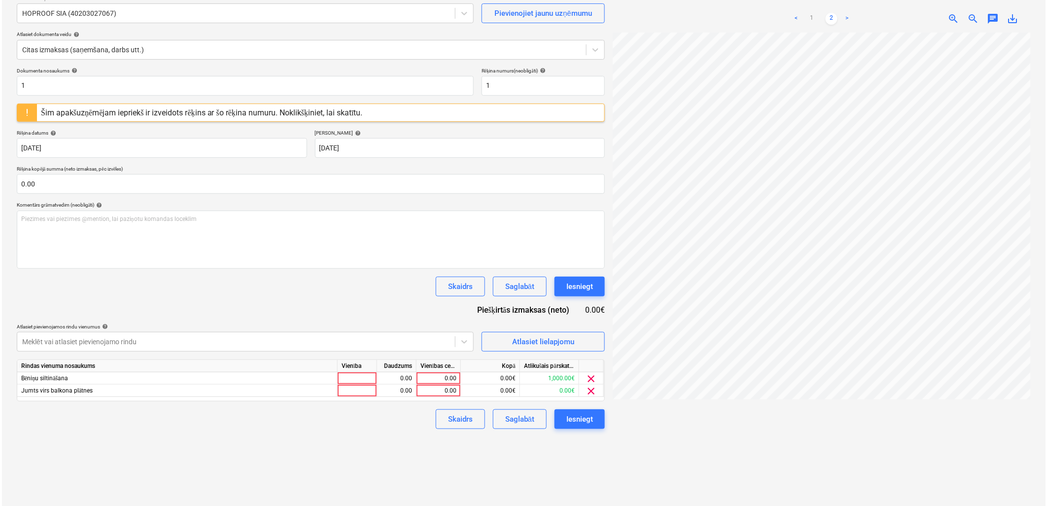
scroll to position [99, 0]
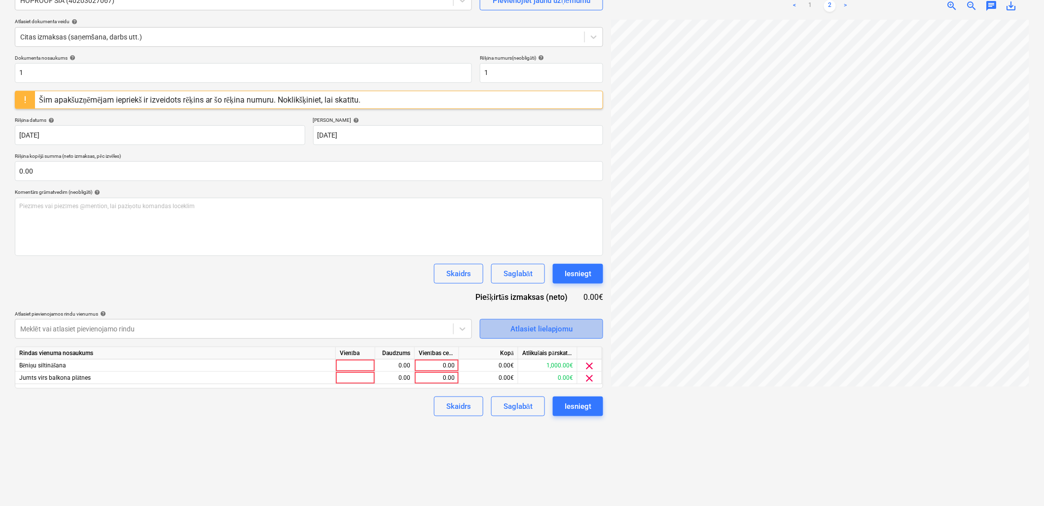
click at [572, 331] on span "Atlasiet lielapjomu" at bounding box center [541, 328] width 99 height 13
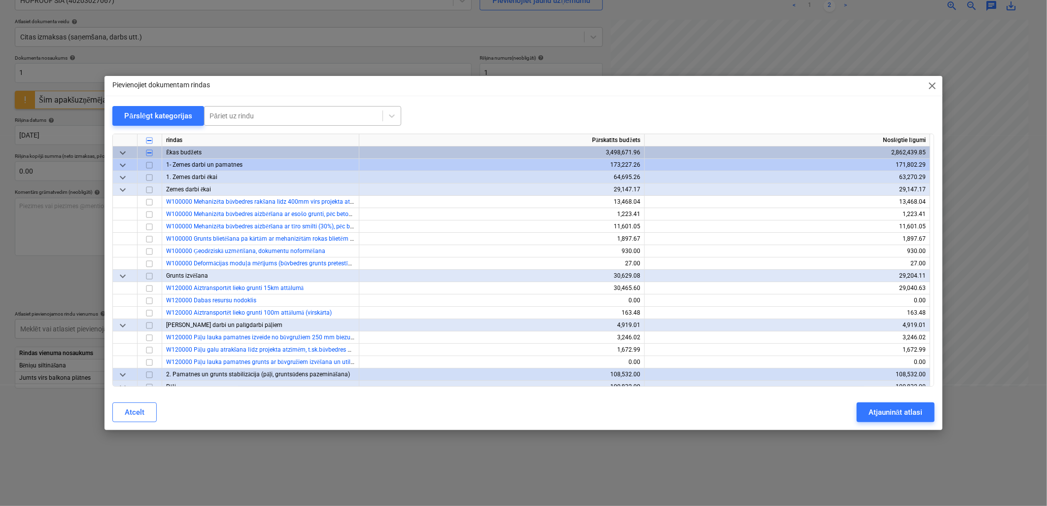
click at [232, 111] on div at bounding box center [293, 116] width 168 height 10
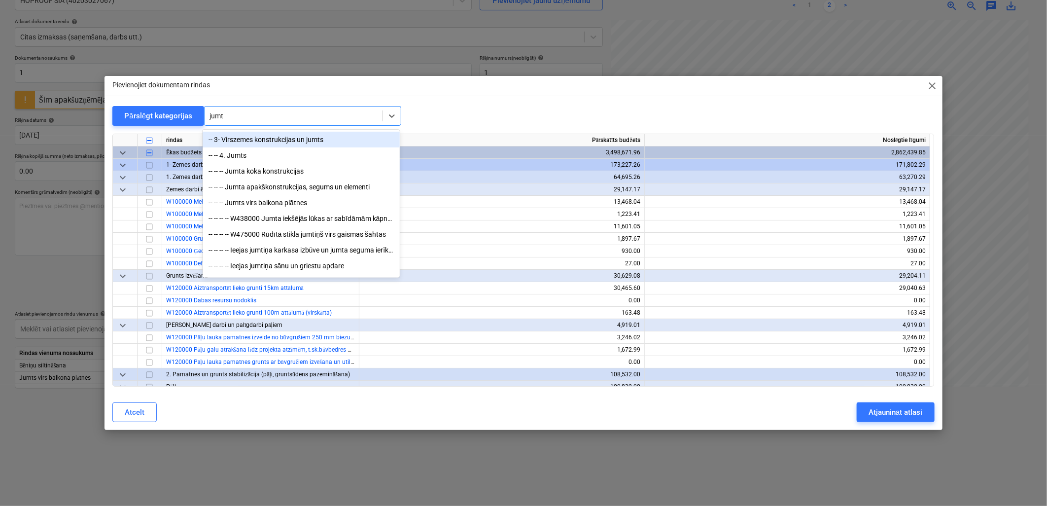
type input "jumts"
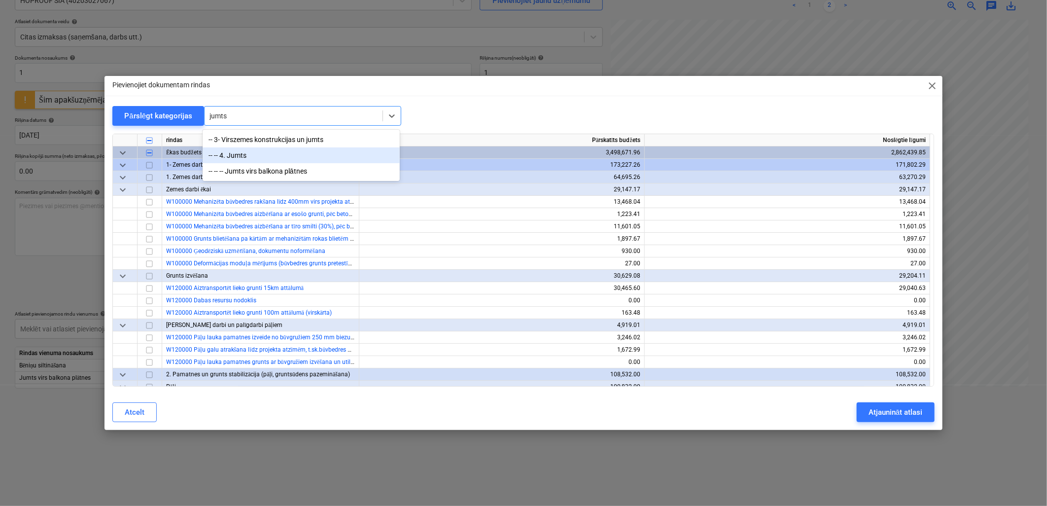
click at [252, 163] on div "-- -- 4. Jumts" at bounding box center [301, 155] width 197 height 16
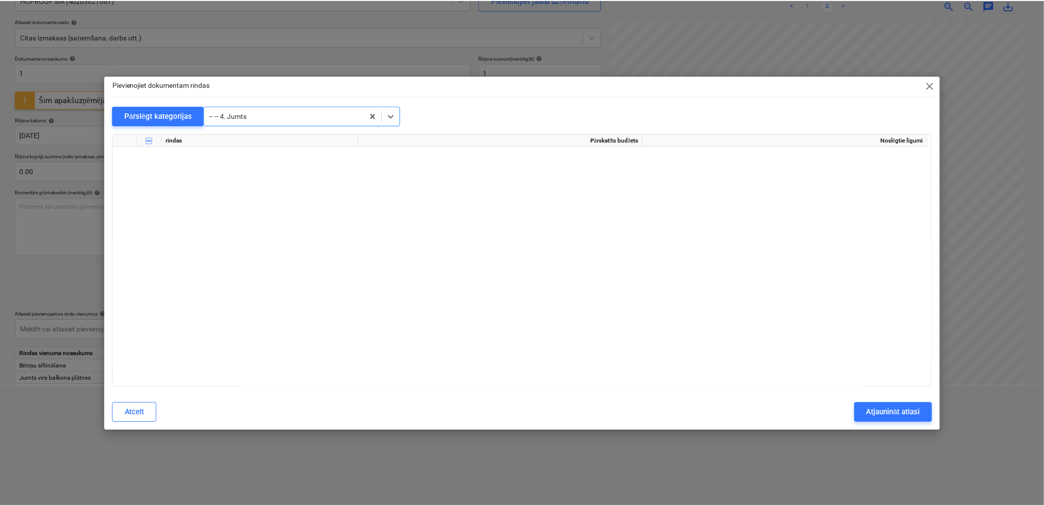
scroll to position [2218, 0]
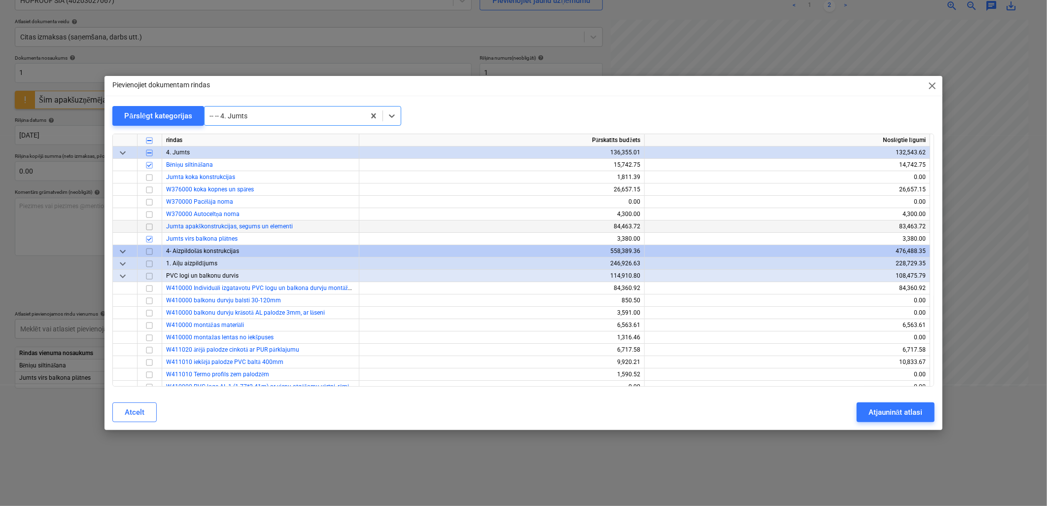
click at [148, 224] on input "checkbox" at bounding box center [149, 227] width 12 height 12
click at [889, 410] on div "Atjaunināt atlasi" at bounding box center [896, 412] width 54 height 13
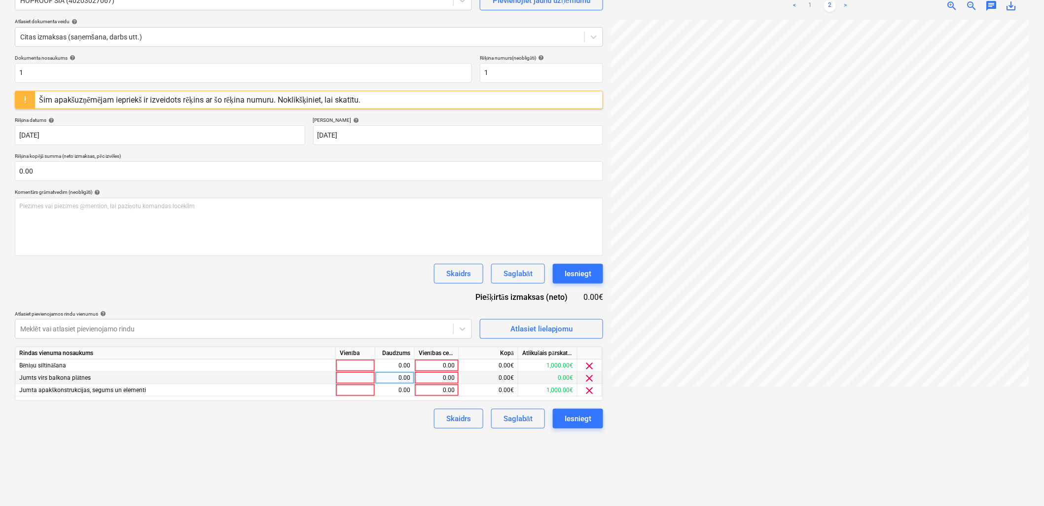
click at [591, 376] on span "clear" at bounding box center [590, 378] width 12 height 12
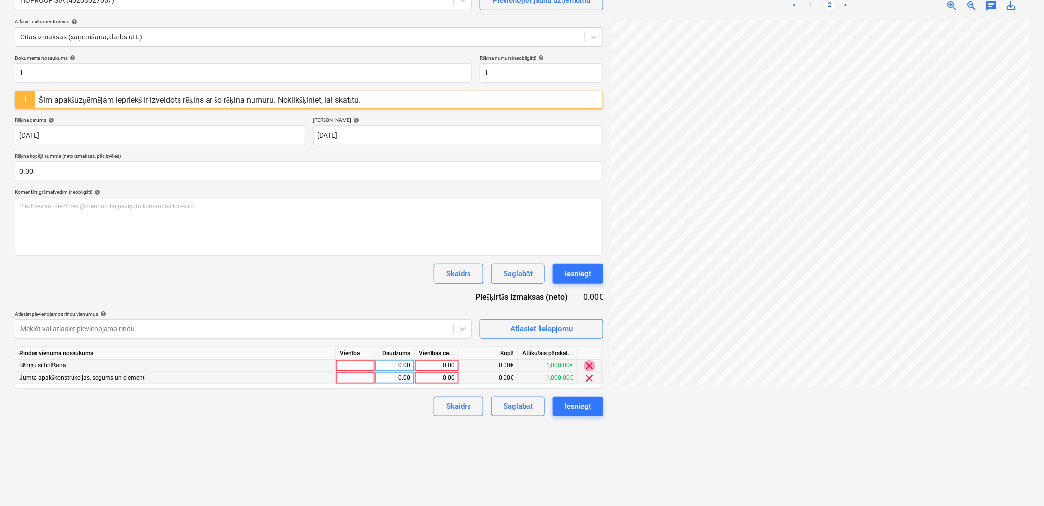
click at [588, 367] on span "clear" at bounding box center [590, 366] width 12 height 12
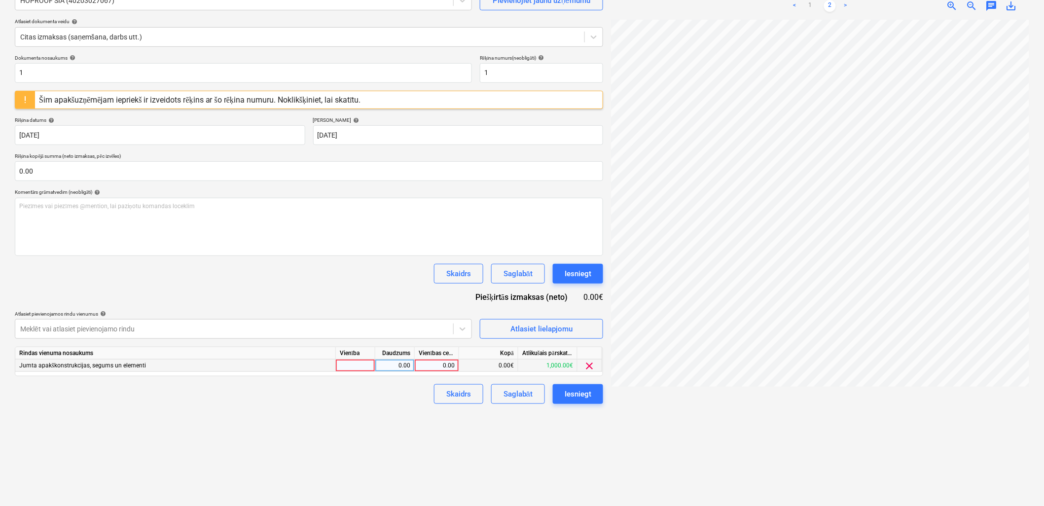
click at [432, 364] on div "0.00" at bounding box center [436, 365] width 36 height 12
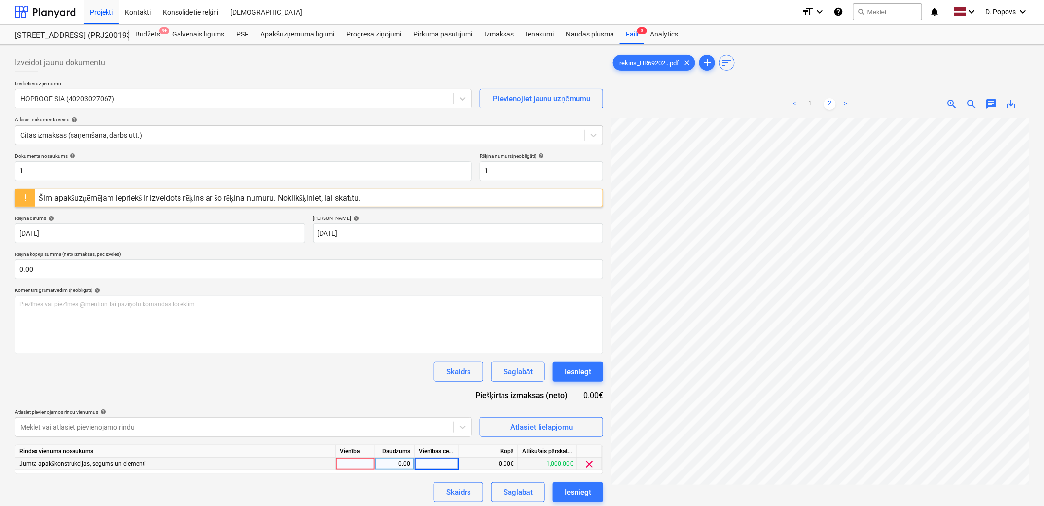
scroll to position [0, 0]
click at [812, 99] on link "1" at bounding box center [810, 105] width 12 height 12
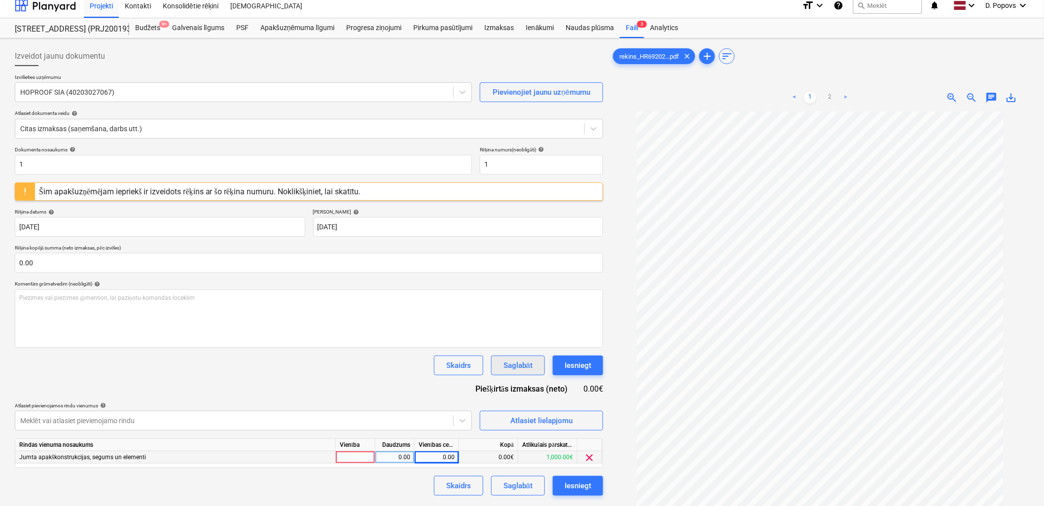
scroll to position [99, 0]
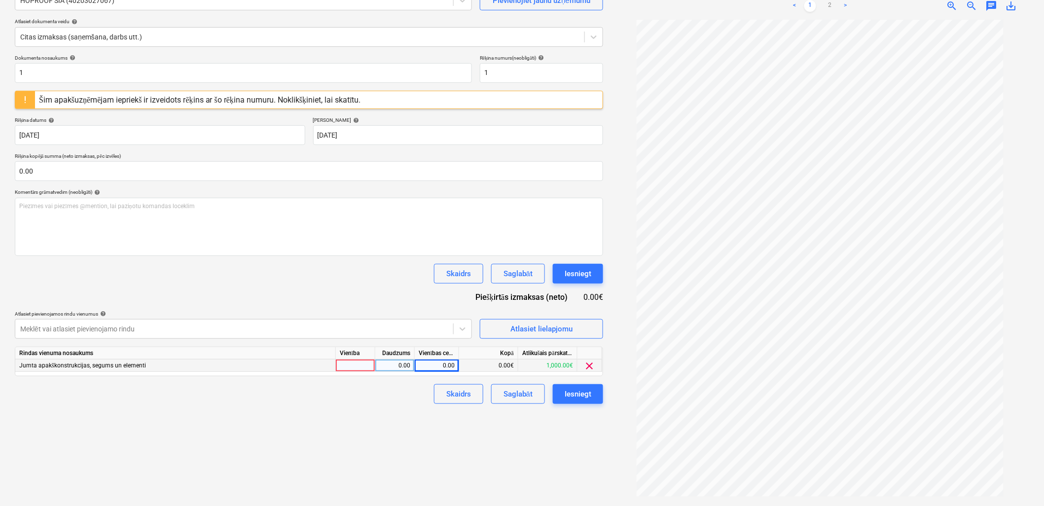
click at [446, 369] on div "0.00" at bounding box center [436, 365] width 36 height 12
click at [436, 368] on input at bounding box center [437, 365] width 44 height 12
type input "2574.4"
click at [393, 435] on div "Izveidot jaunu dokumentu Izvēlieties uzņēmumu HOPROOF SIA (40203027067) Pievien…" at bounding box center [309, 226] width 596 height 551
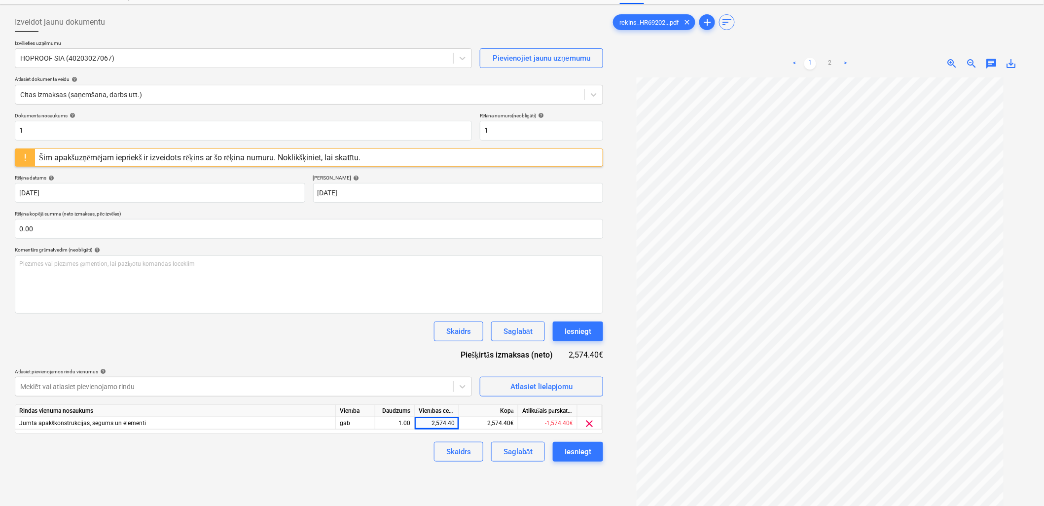
scroll to position [0, 0]
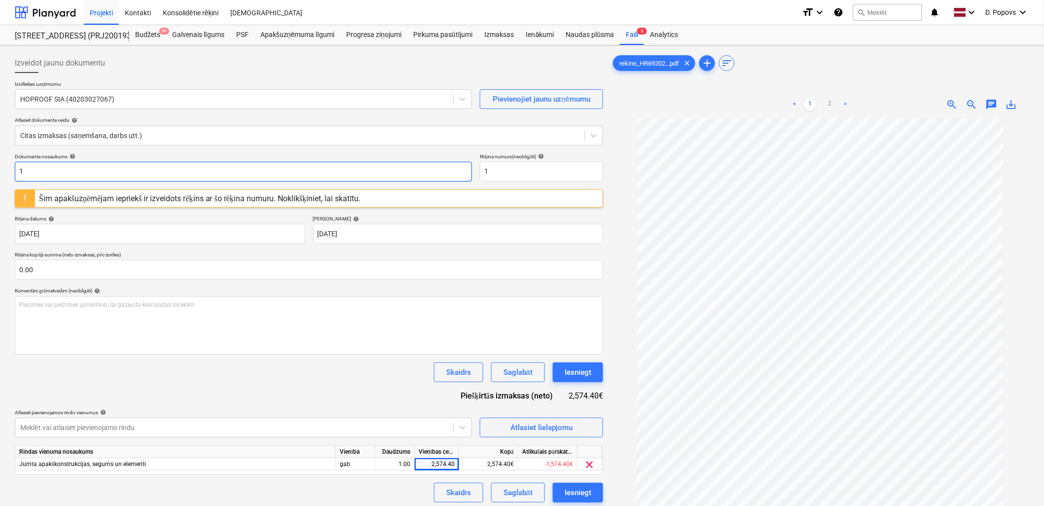
drag, startPoint x: 26, startPoint y: 179, endPoint x: 10, endPoint y: 180, distance: 15.8
click at [10, 180] on div "Izveidot jaunu dokumentu Izvēlieties uzņēmumu HOPROOF SIA (40203027067) Pievien…" at bounding box center [522, 324] width 1044 height 559
drag, startPoint x: 69, startPoint y: 174, endPoint x: -2, endPoint y: 184, distance: 72.1
click at [0, 184] on html "Projekti Kontakti Konsolidētie rēķini Iesūtne format_size keyboard_arrow_down h…" at bounding box center [522, 253] width 1044 height 506
type input "HR 692025"
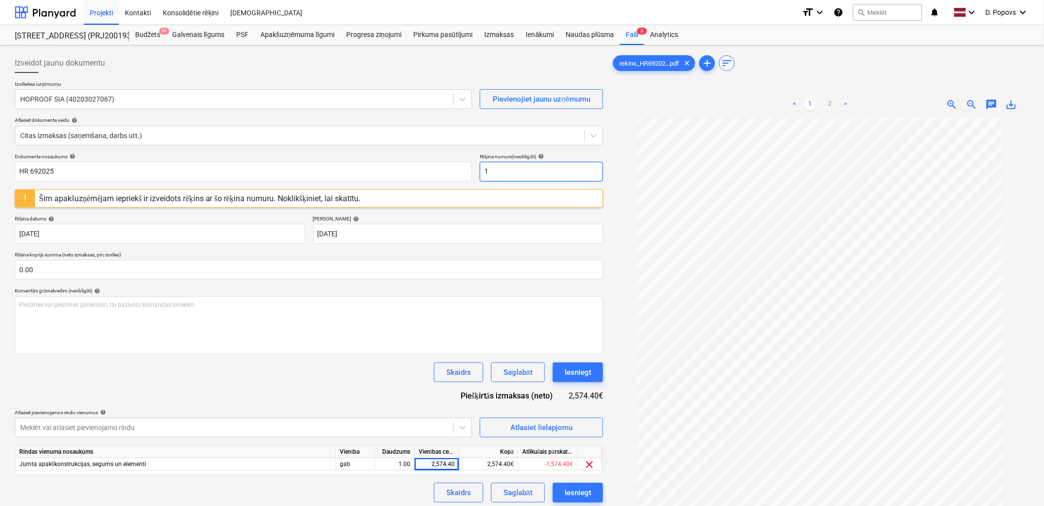
drag, startPoint x: 528, startPoint y: 173, endPoint x: 326, endPoint y: 159, distance: 203.1
click at [326, 159] on div "Dokumenta nosaukums help HR 692025 Rēķina numurs (neobligāti) help 1" at bounding box center [309, 167] width 588 height 28
paste input "HR 692025"
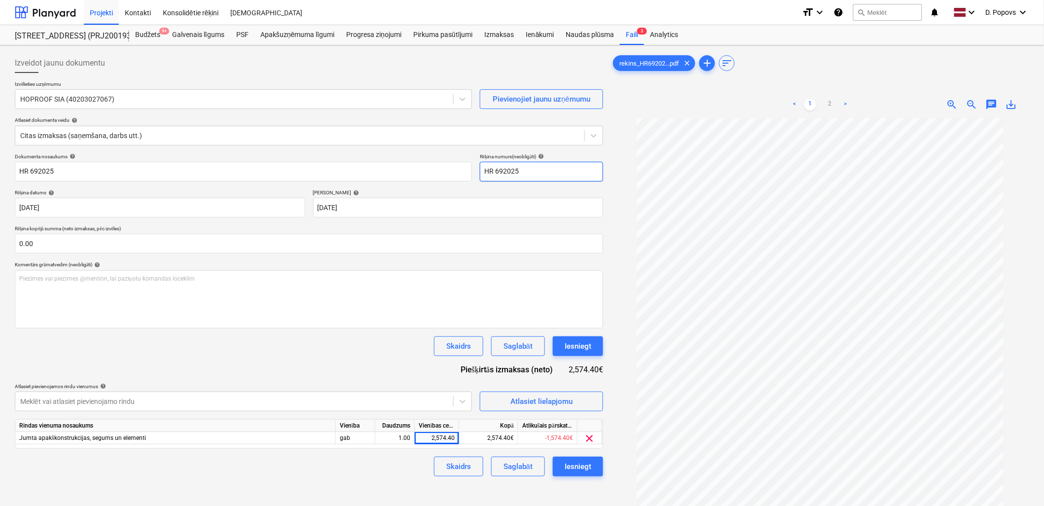
type input "HR 692025"
click at [283, 371] on div "Dokumenta nosaukums help HR 692025 Rēķina numurs (neobligāti) help HR 692025 Rē…" at bounding box center [309, 314] width 588 height 323
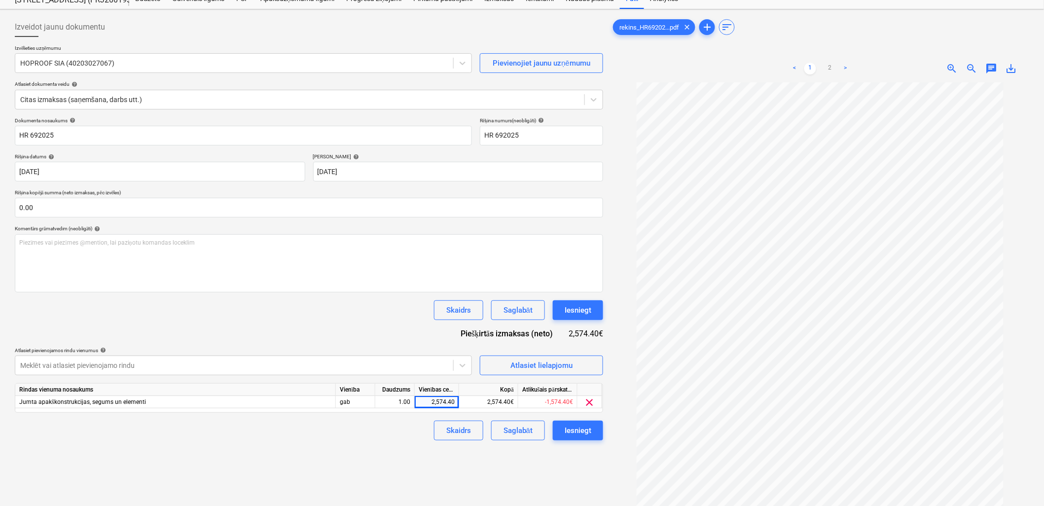
scroll to position [55, 0]
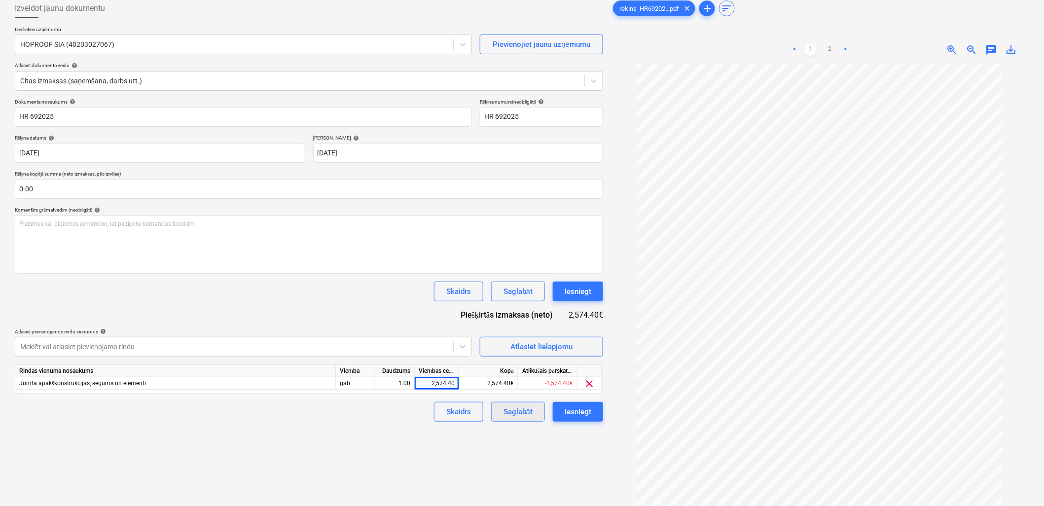
click at [540, 411] on button "Saglabāt" at bounding box center [518, 412] width 54 height 20
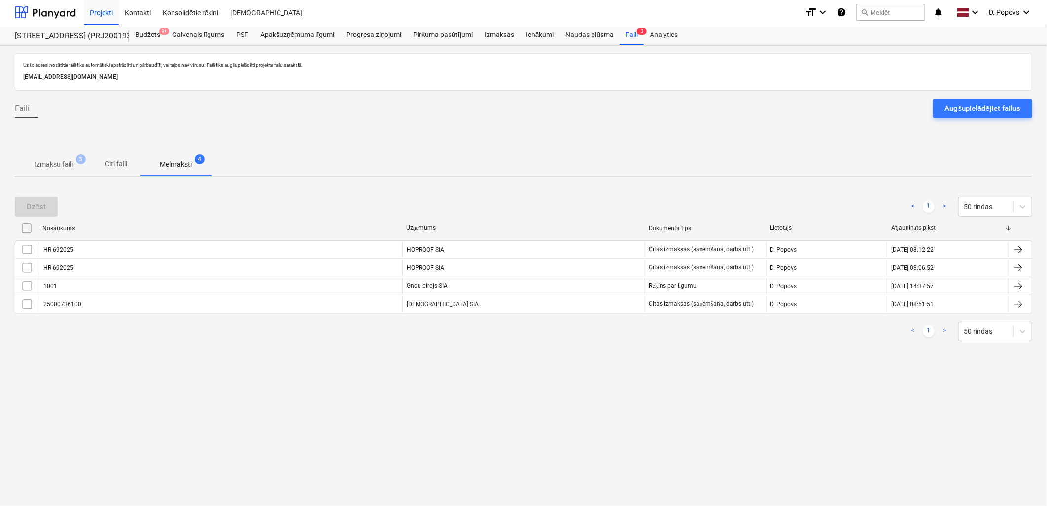
click at [55, 172] on span "Izmaksu faili 3" at bounding box center [54, 164] width 78 height 18
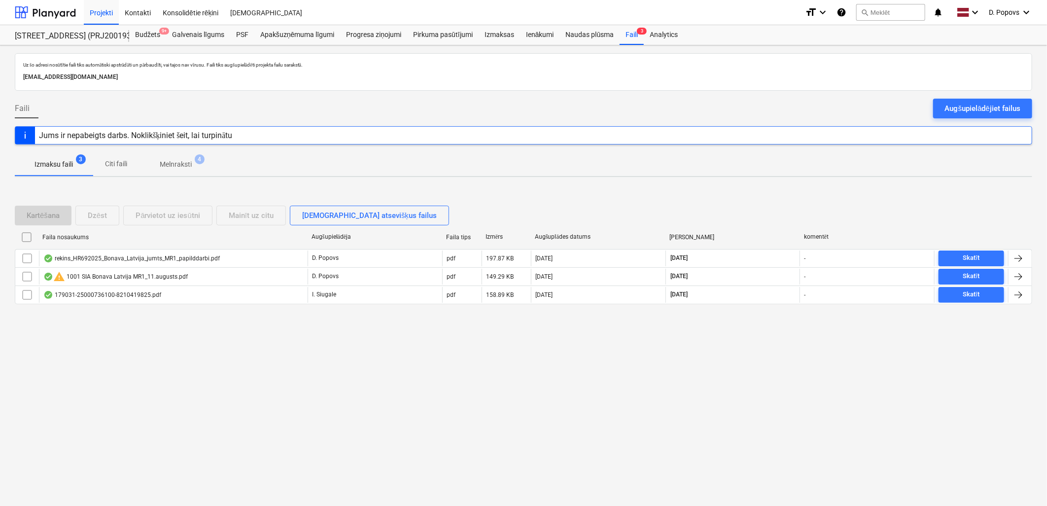
click at [196, 151] on div at bounding box center [523, 148] width 1017 height 8
click at [184, 165] on p "Melnraksti" at bounding box center [176, 164] width 32 height 10
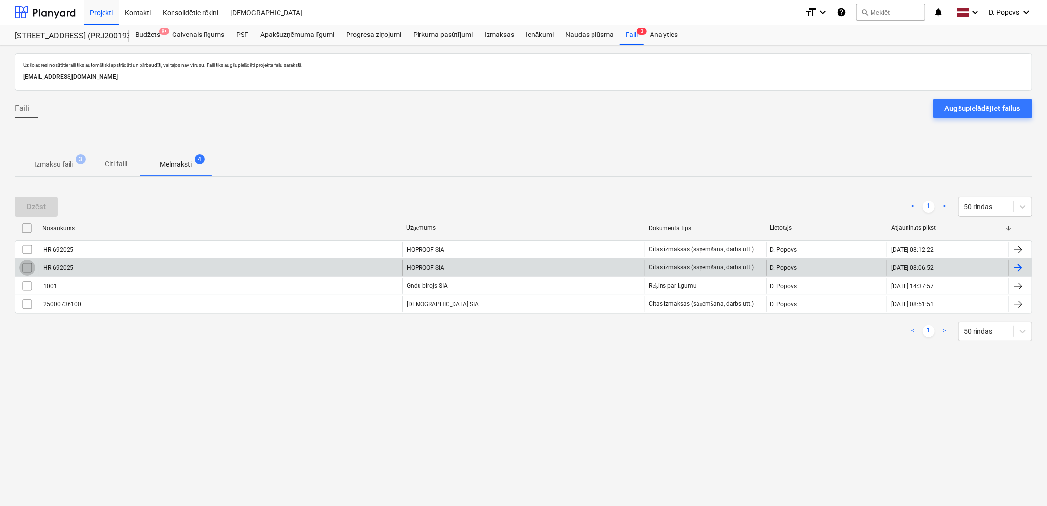
click at [26, 267] on input "checkbox" at bounding box center [27, 268] width 16 height 16
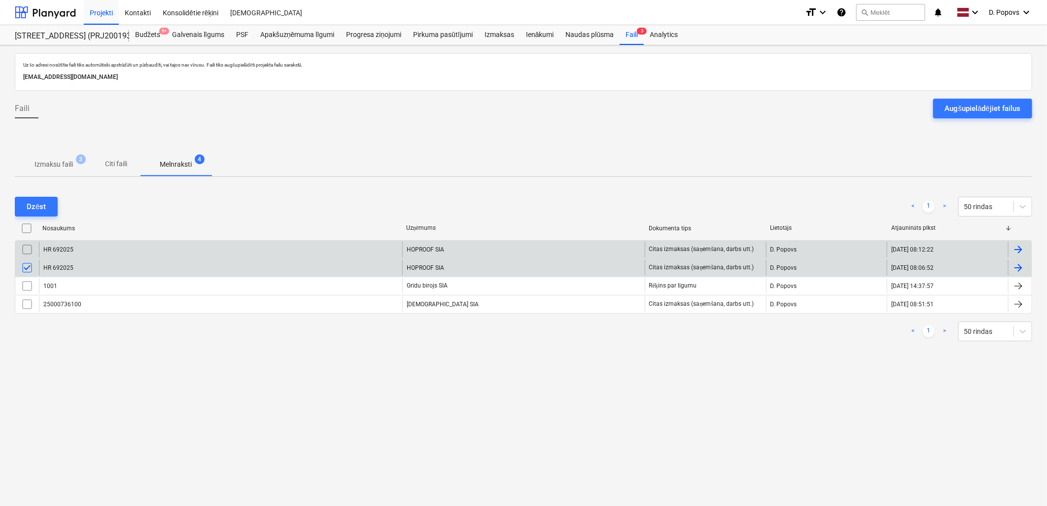
click at [268, 251] on div "HR 692025" at bounding box center [220, 250] width 363 height 16
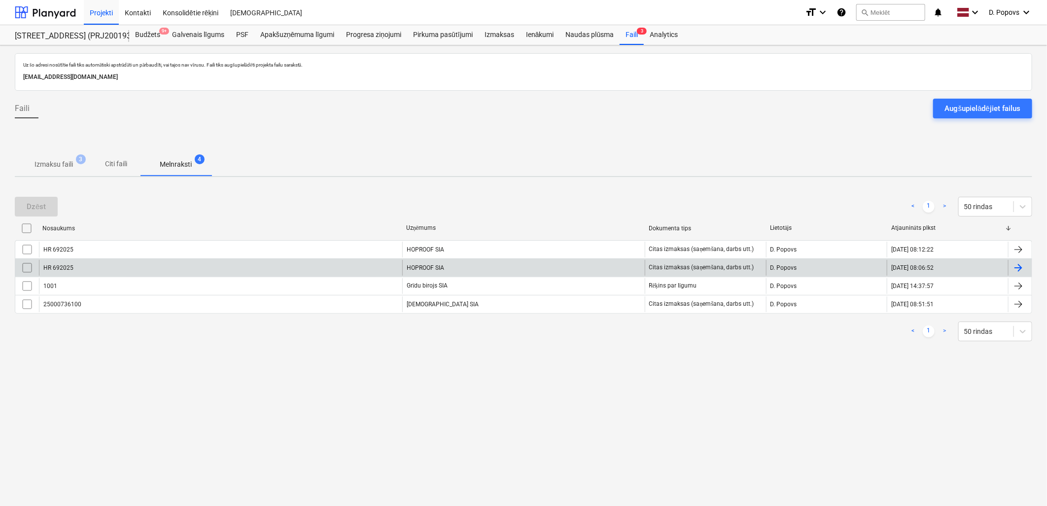
click at [24, 268] on input "checkbox" at bounding box center [27, 268] width 16 height 16
click at [53, 203] on button "Dzēst" at bounding box center [36, 207] width 43 height 20
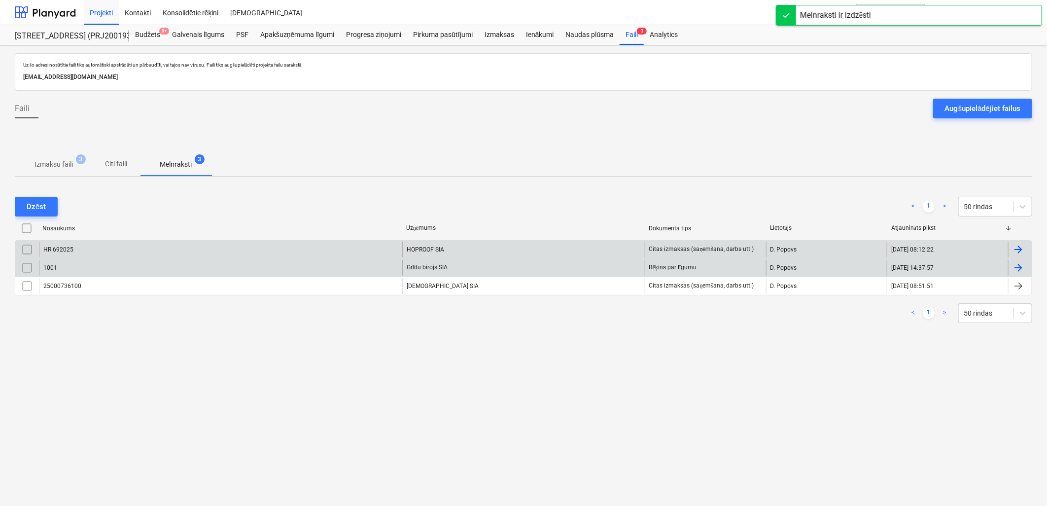
click at [190, 243] on div "HR 692025" at bounding box center [220, 250] width 363 height 16
